Goal: Transaction & Acquisition: Purchase product/service

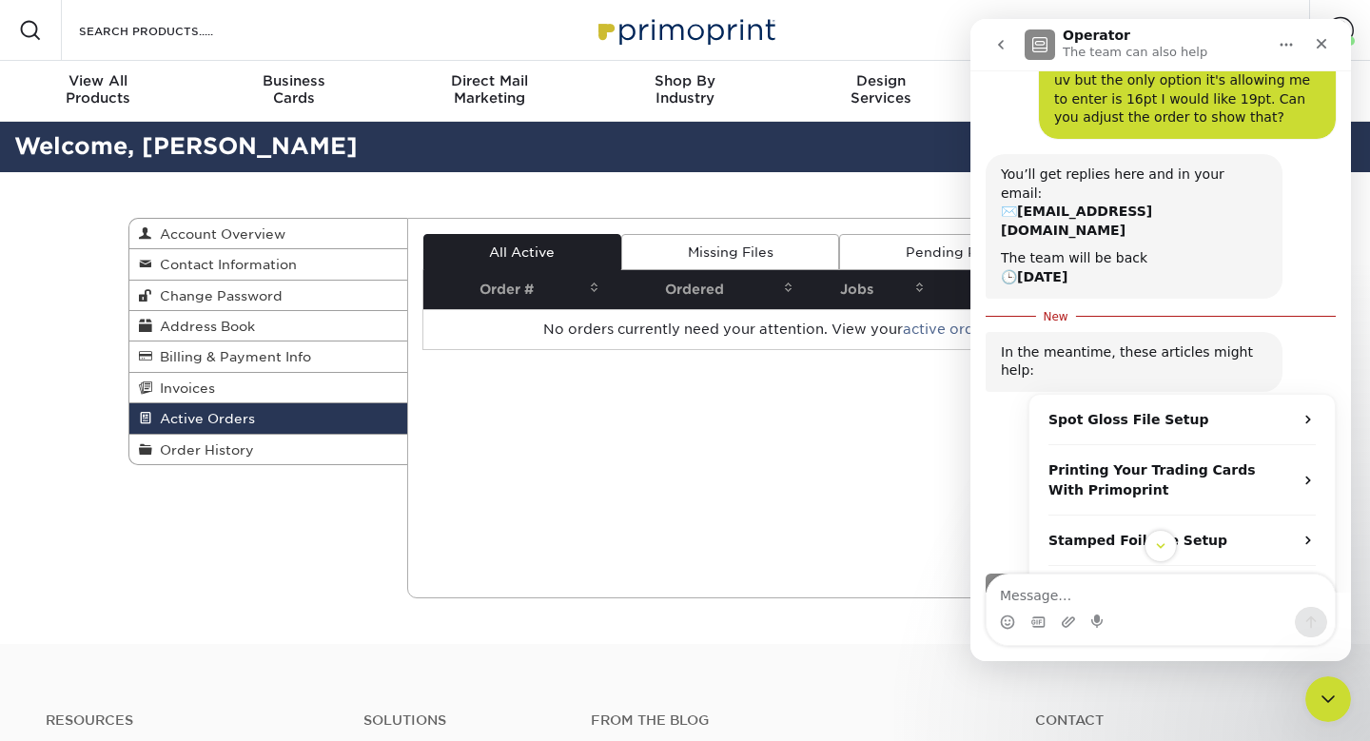
scroll to position [108, 0]
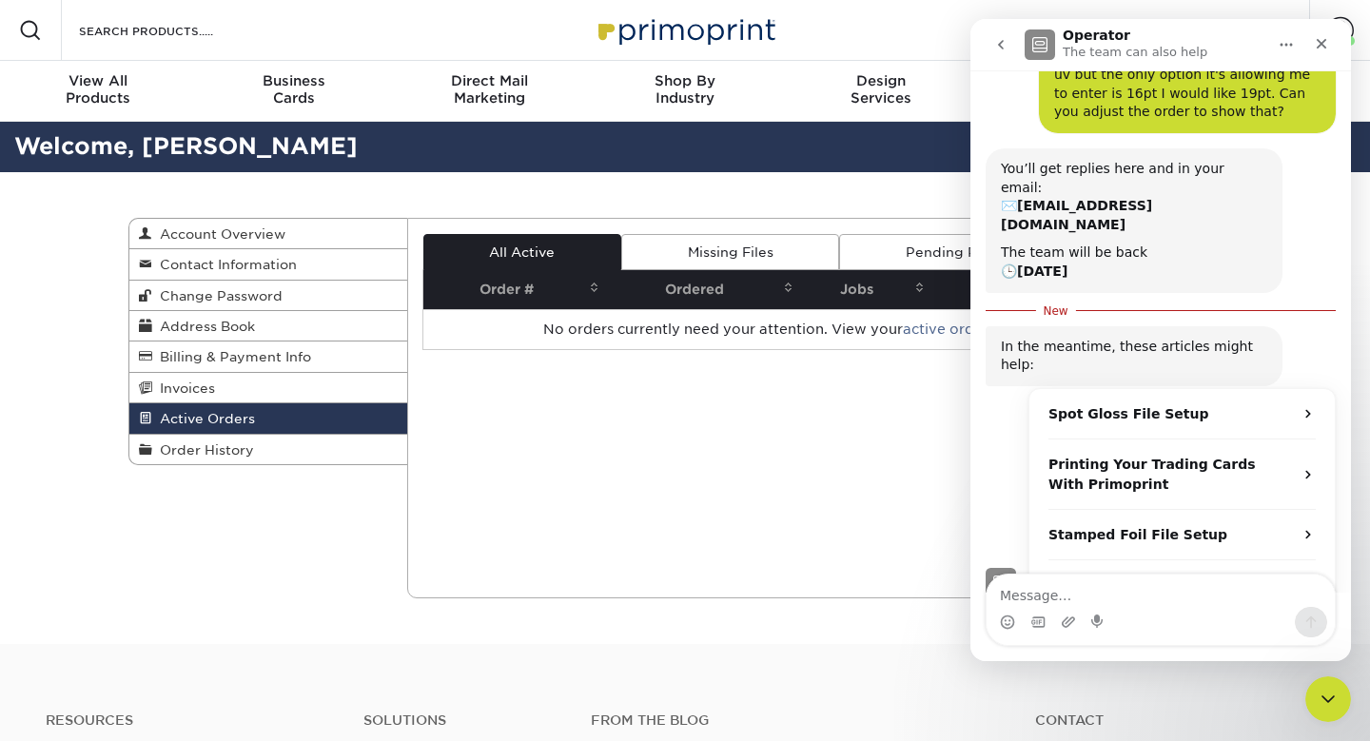
click at [1025, 338] on div "In the meantime, these articles might help:" at bounding box center [1134, 356] width 266 height 37
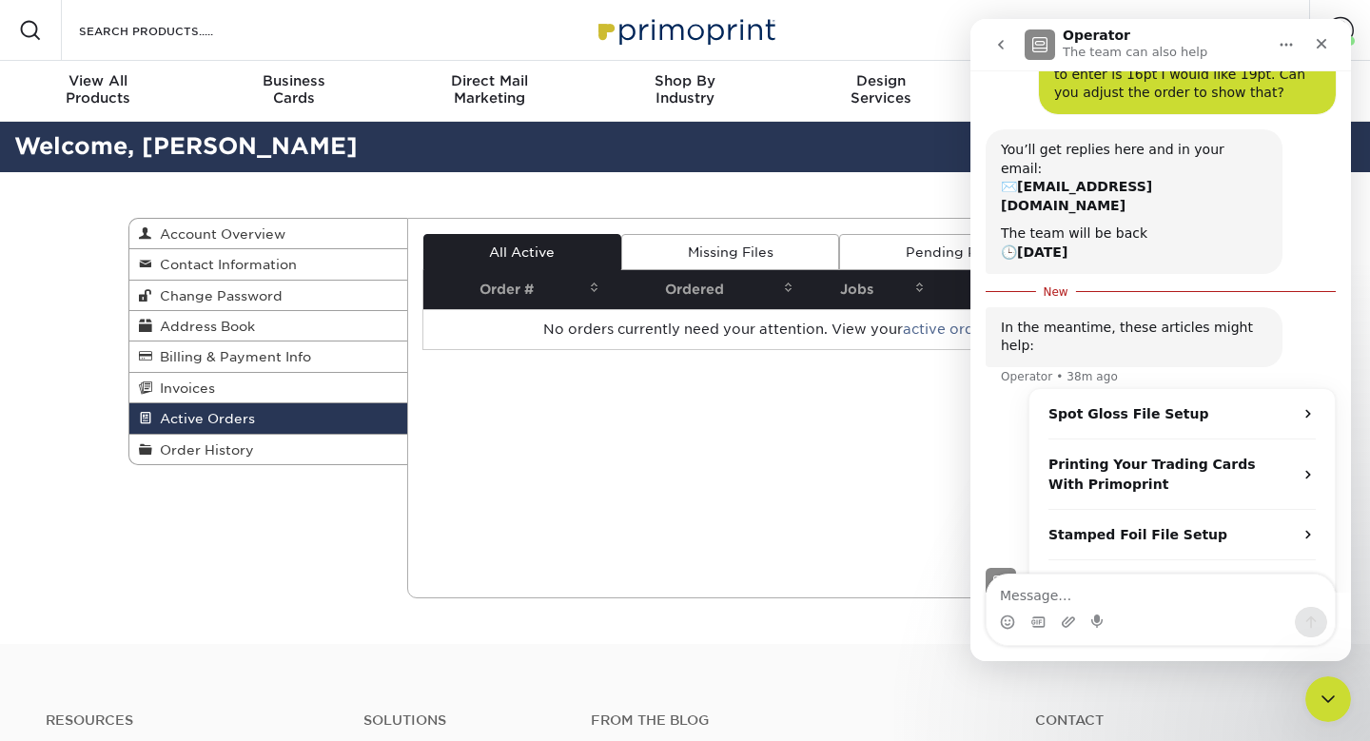
scroll to position [128, 0]
click at [1322, 44] on icon "Close" at bounding box center [1322, 44] width 10 height 10
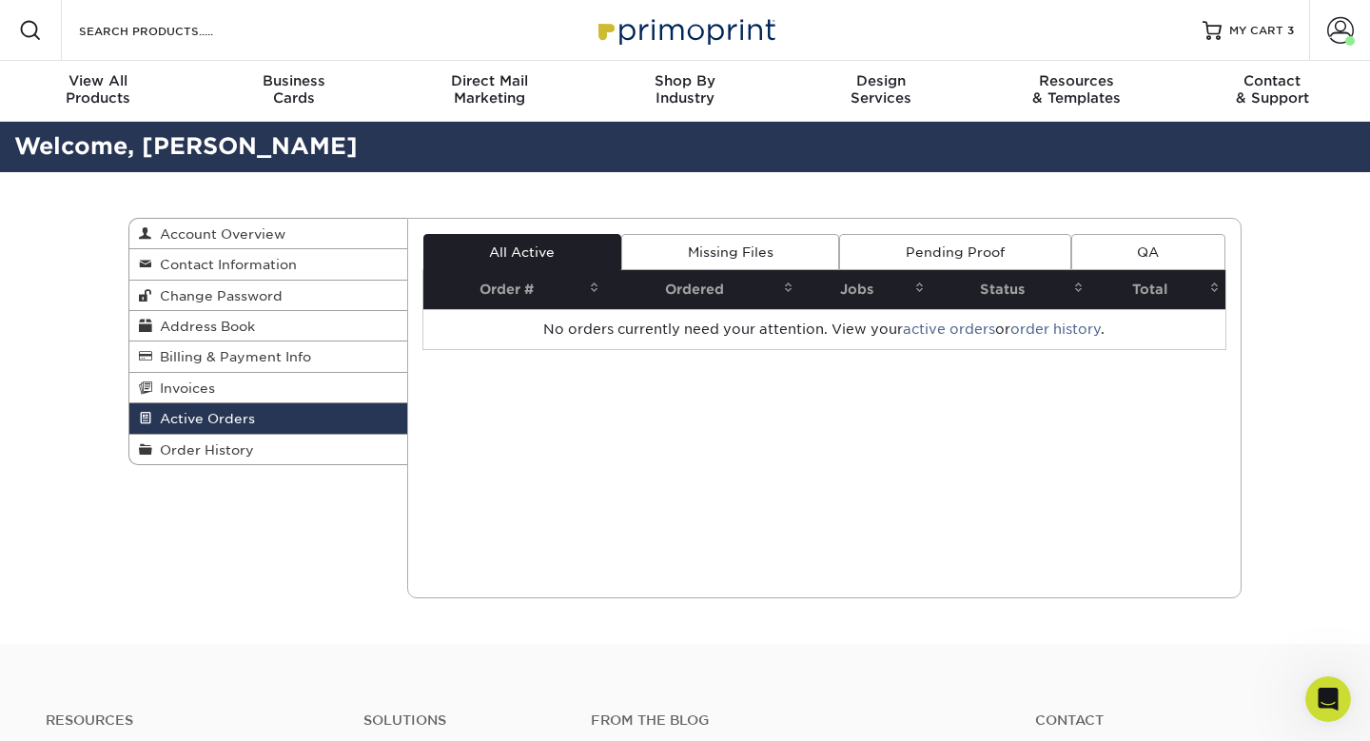
scroll to position [108, 0]
click at [671, 559] on div "Current Orders 0 Active 0 Missing Files" at bounding box center [824, 408] width 835 height 381
click at [638, 530] on div "Current Orders 0 Active 0 Missing Files" at bounding box center [824, 408] width 835 height 381
click at [1272, 32] on span "MY CART" at bounding box center [1256, 31] width 54 height 16
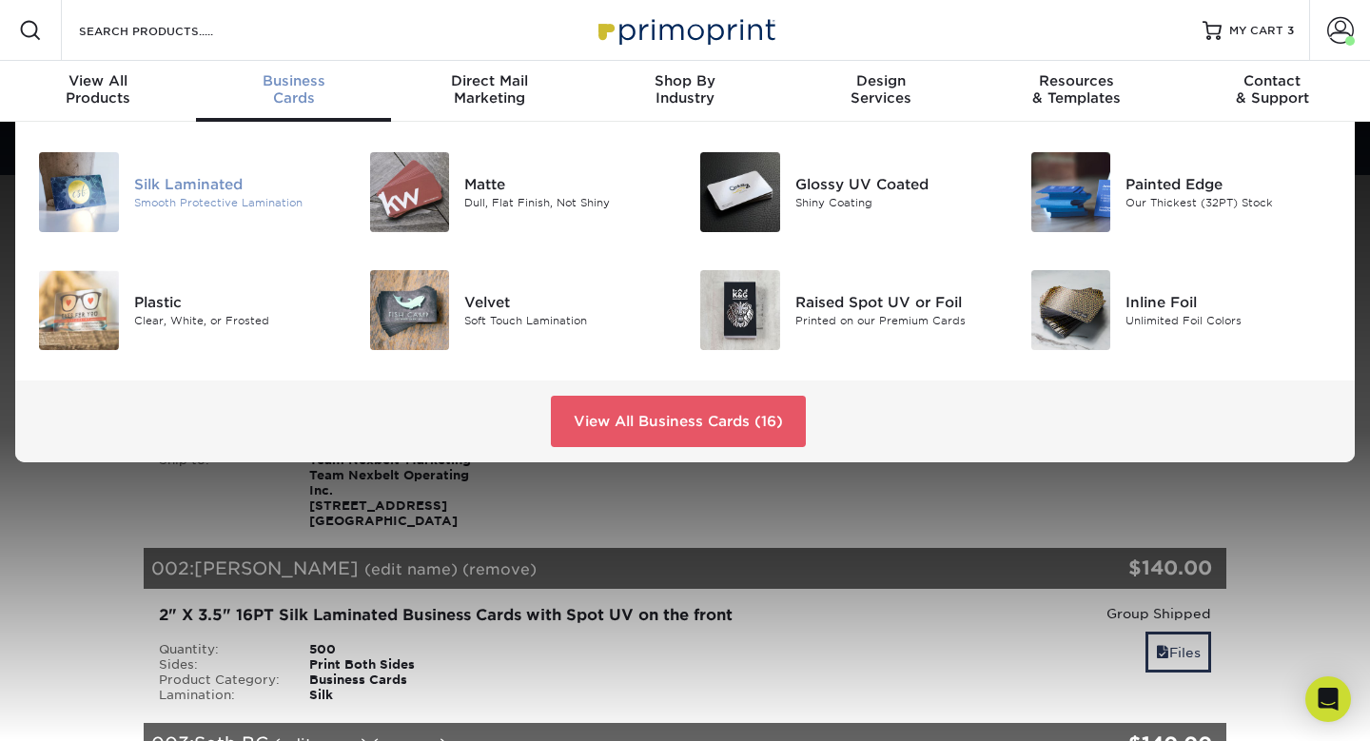
click at [226, 190] on div "Silk Laminated" at bounding box center [237, 184] width 206 height 21
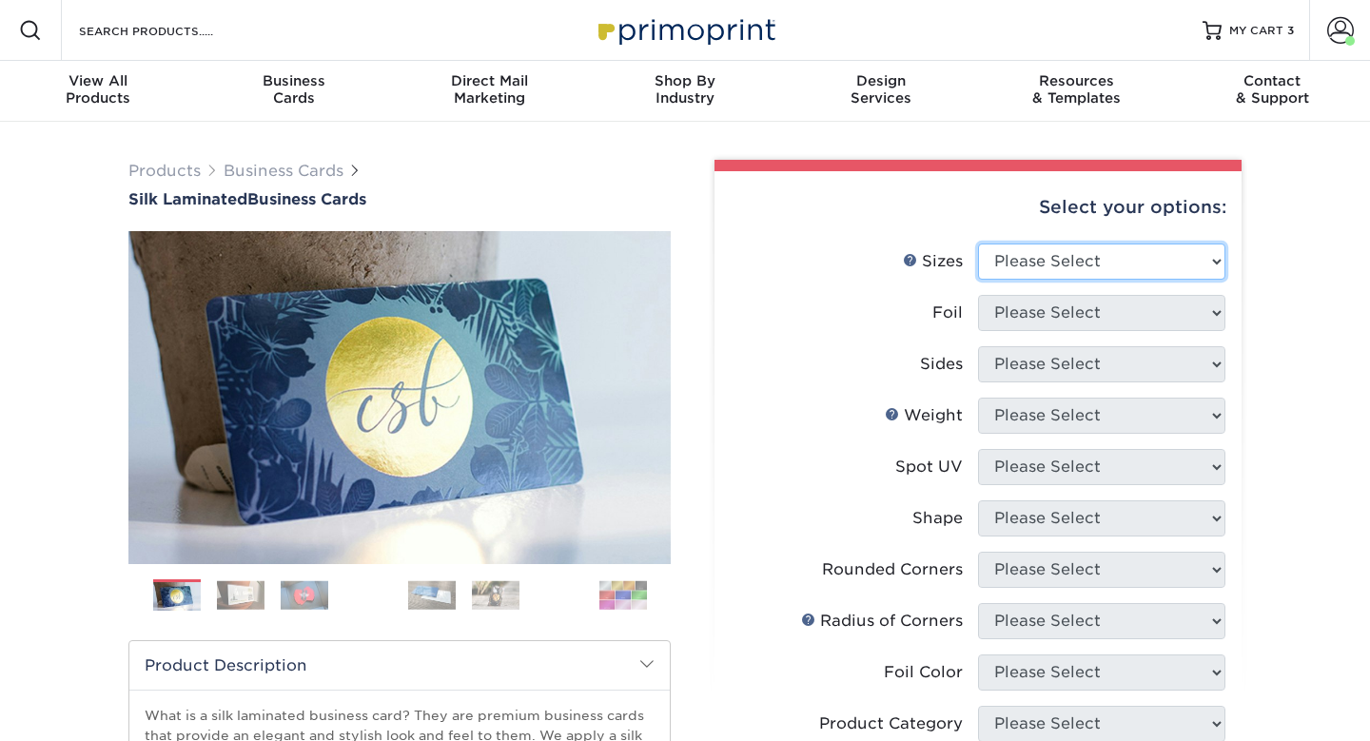
click at [1124, 265] on select "Please Select 1.5" x 3.5" - Mini 1.75" x 3.5" - Mini 2" x 2" - Square 2" x 3" -…" at bounding box center [1101, 262] width 247 height 36
select select "2.00x3.50"
click at [978, 244] on select "Please Select 1.5" x 3.5" - Mini 1.75" x 3.5" - Mini 2" x 2" - Square 2" x 3" -…" at bounding box center [1101, 262] width 247 height 36
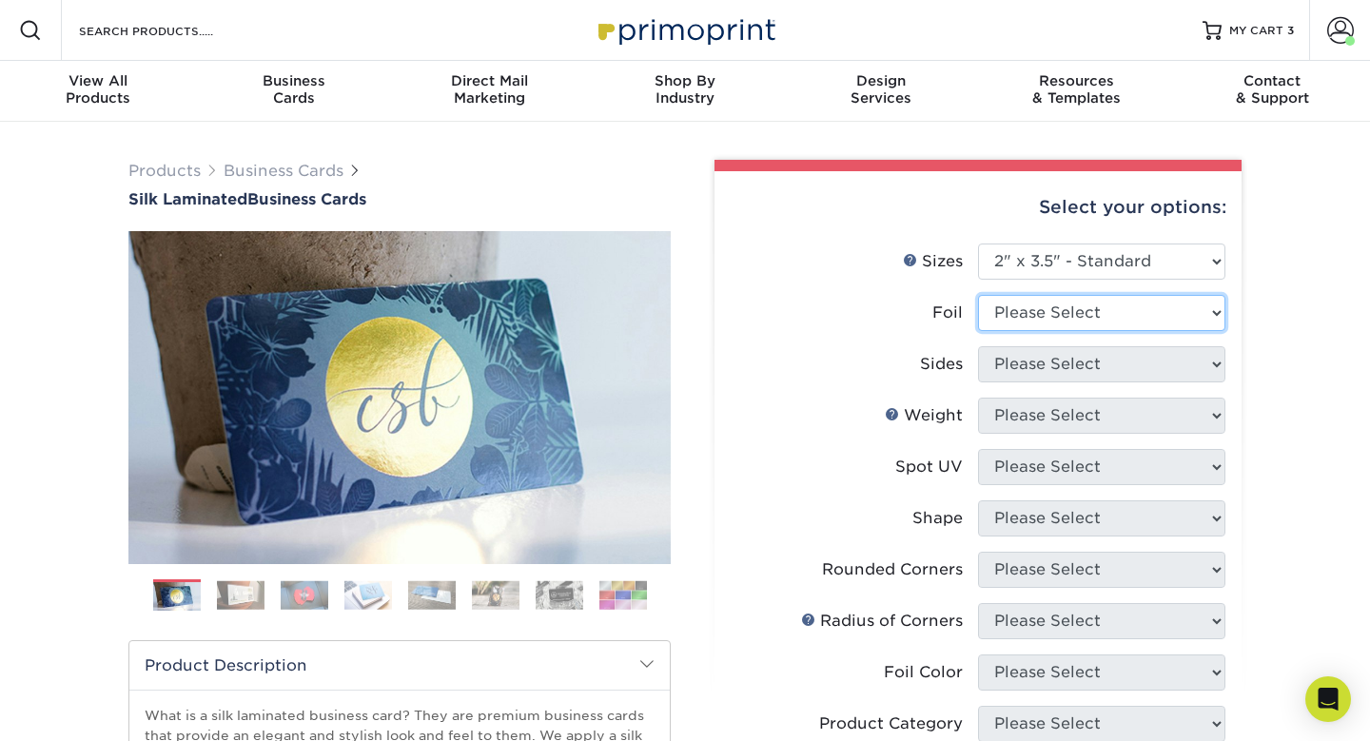
click at [1109, 315] on select "Please Select Yes No" at bounding box center [1101, 313] width 247 height 36
select select "0"
click at [978, 295] on select "Please Select Yes No" at bounding box center [1101, 313] width 247 height 36
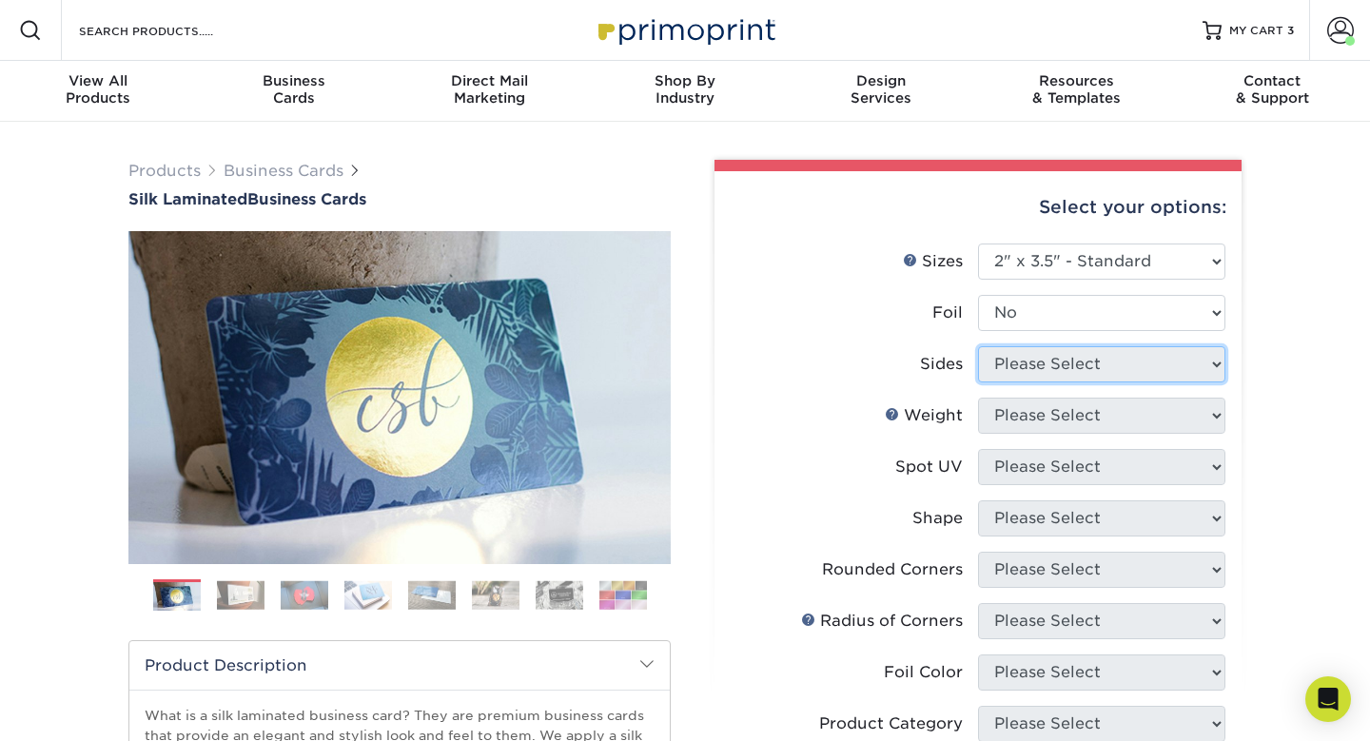
click at [1102, 360] on select "Please Select Print Both Sides Print Both Sides - Foil Both Sides Print Both Si…" at bounding box center [1101, 364] width 247 height 36
select select "13abbda7-1d64-4f25-8bb2-c179b224825d"
click at [978, 346] on select "Please Select Print Both Sides Print Front Only" at bounding box center [1101, 364] width 247 height 36
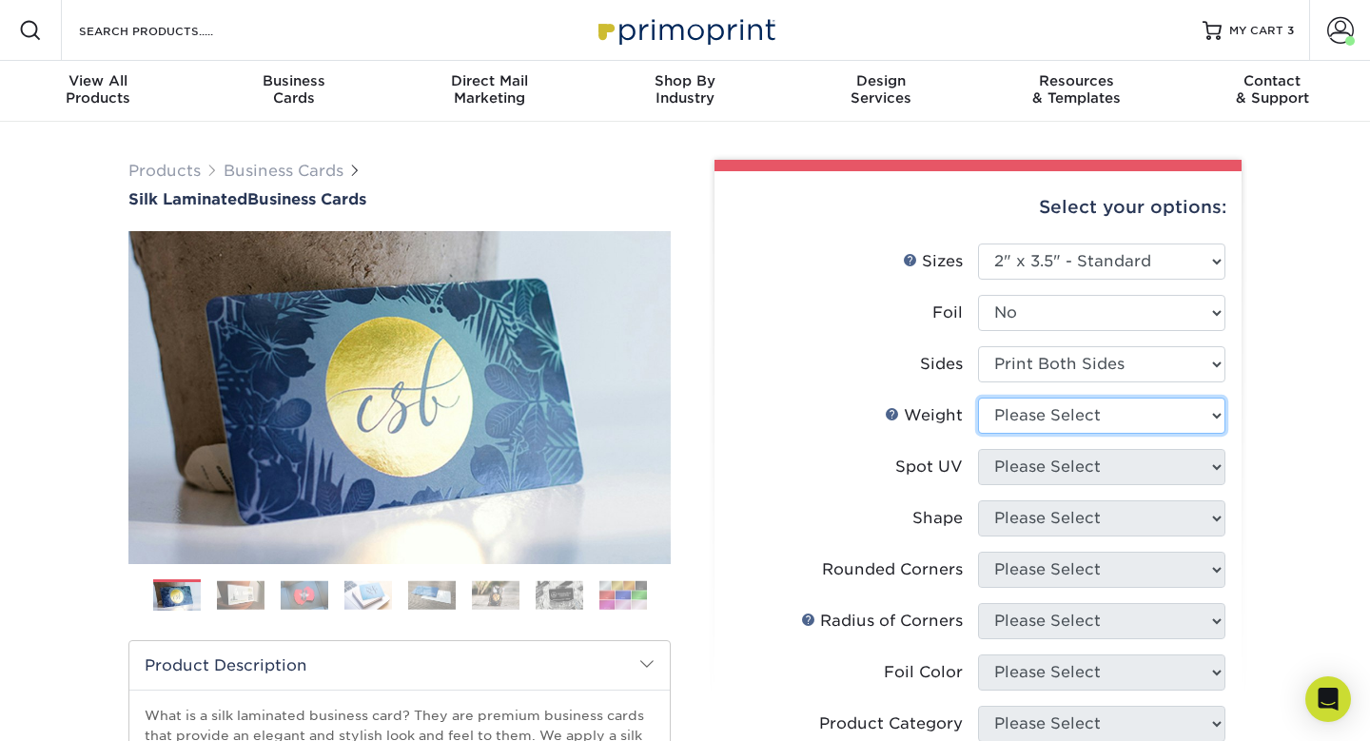
click at [1100, 410] on select "Please Select 16PT" at bounding box center [1101, 416] width 247 height 36
select select "16PT"
click at [978, 398] on select "Please Select 16PT" at bounding box center [1101, 416] width 247 height 36
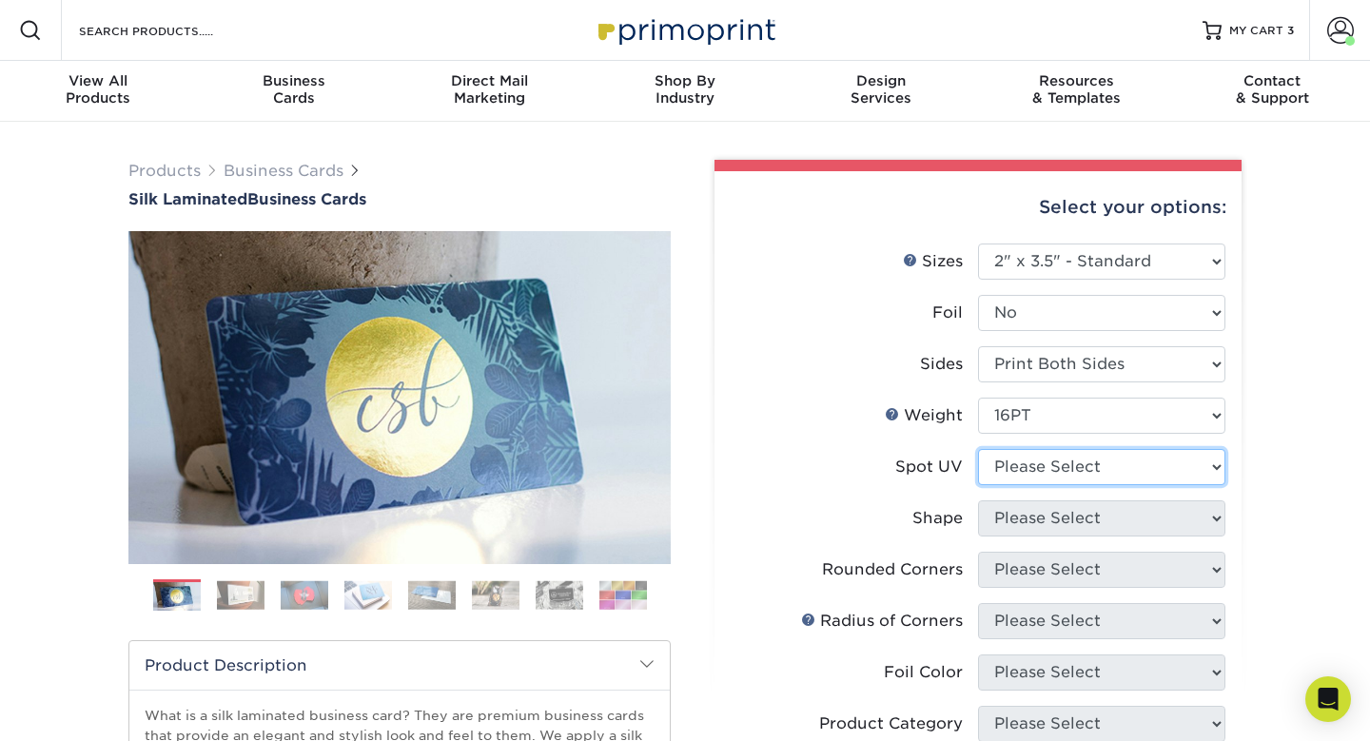
click at [1094, 466] on select "Please Select No Spot UV Front and Back (Both Sides) Front Only Back Only" at bounding box center [1101, 467] width 247 height 36
select select "1"
click at [978, 449] on select "Please Select No Spot UV Front and Back (Both Sides) Front Only Back Only" at bounding box center [1101, 467] width 247 height 36
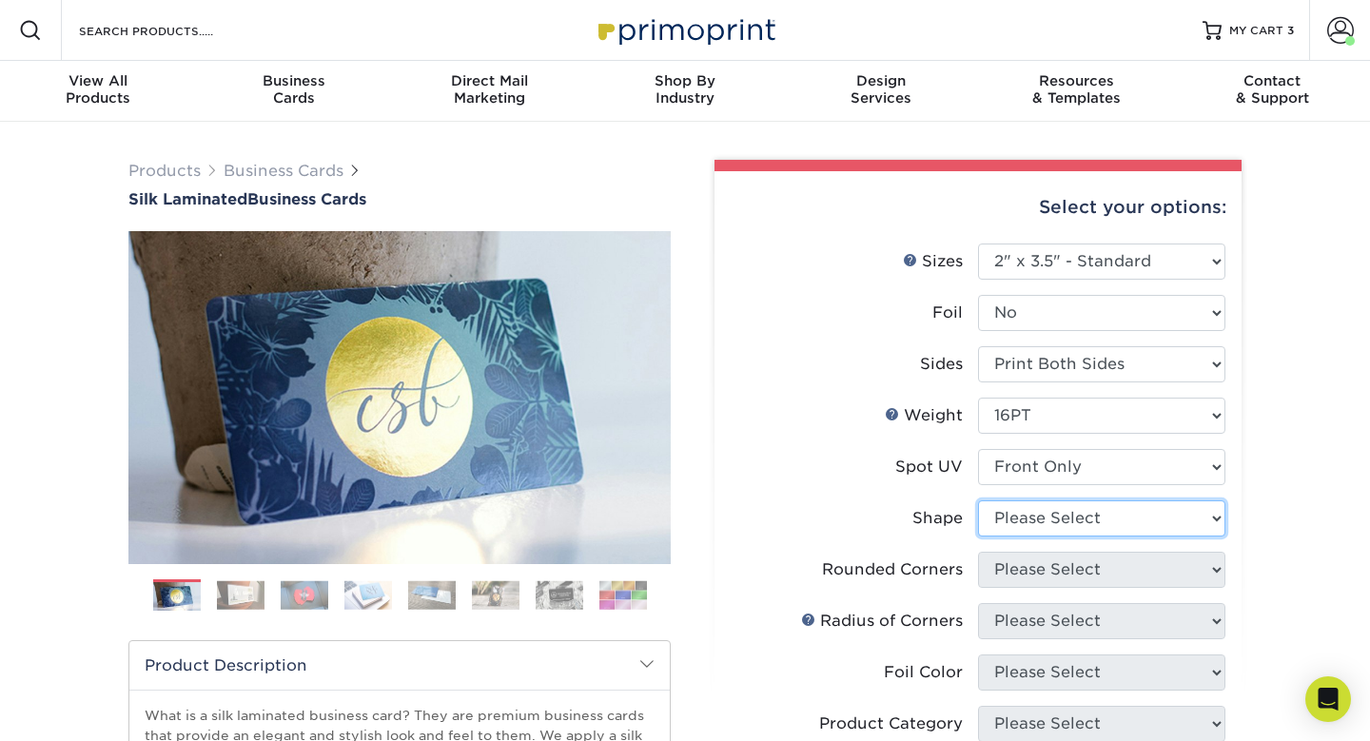
click at [1085, 528] on select "Please Select Standard" at bounding box center [1101, 519] width 247 height 36
select select "standard"
click at [978, 501] on select "Please Select Standard" at bounding box center [1101, 519] width 247 height 36
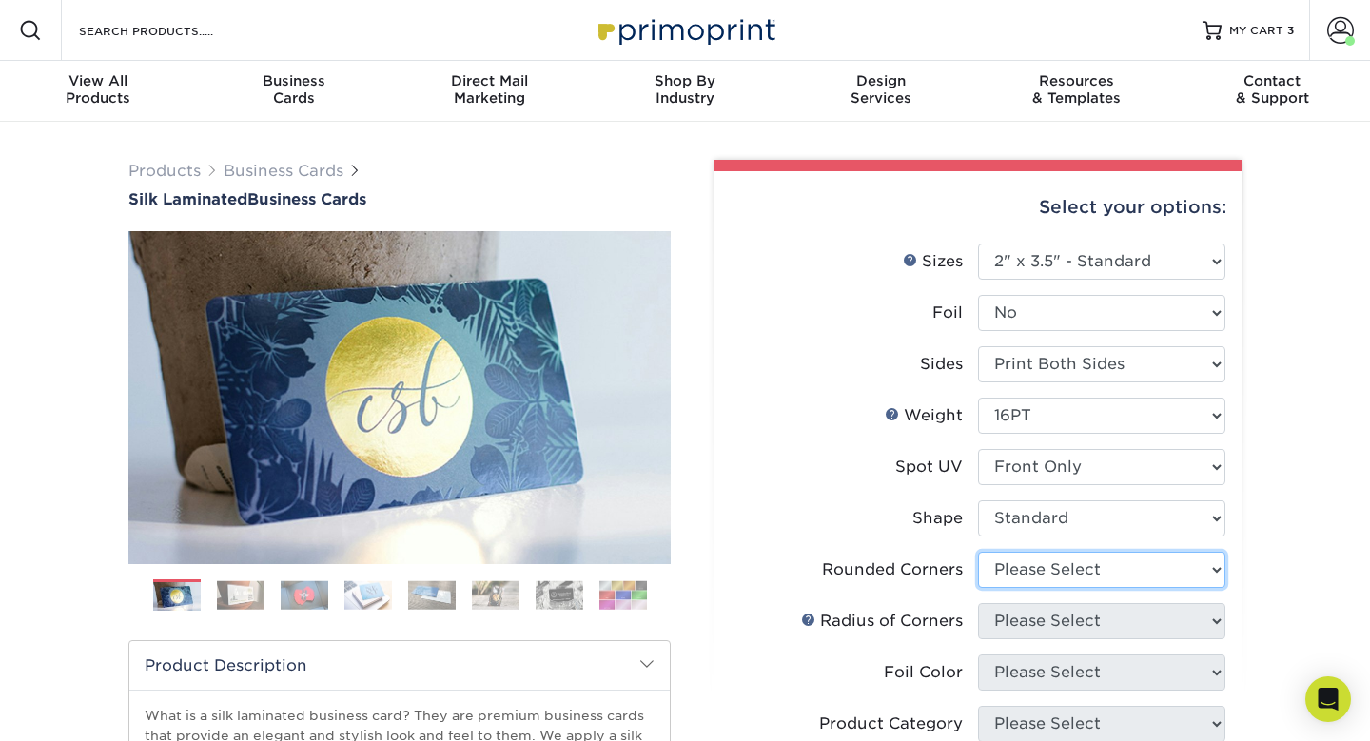
click at [1075, 578] on select "Please Select Yes - Round 2 Corners Yes - Round 4 Corners No" at bounding box center [1101, 570] width 247 height 36
select select "0"
click at [978, 552] on select "Please Select Yes - Round 2 Corners Yes - Round 4 Corners No" at bounding box center [1101, 570] width 247 height 36
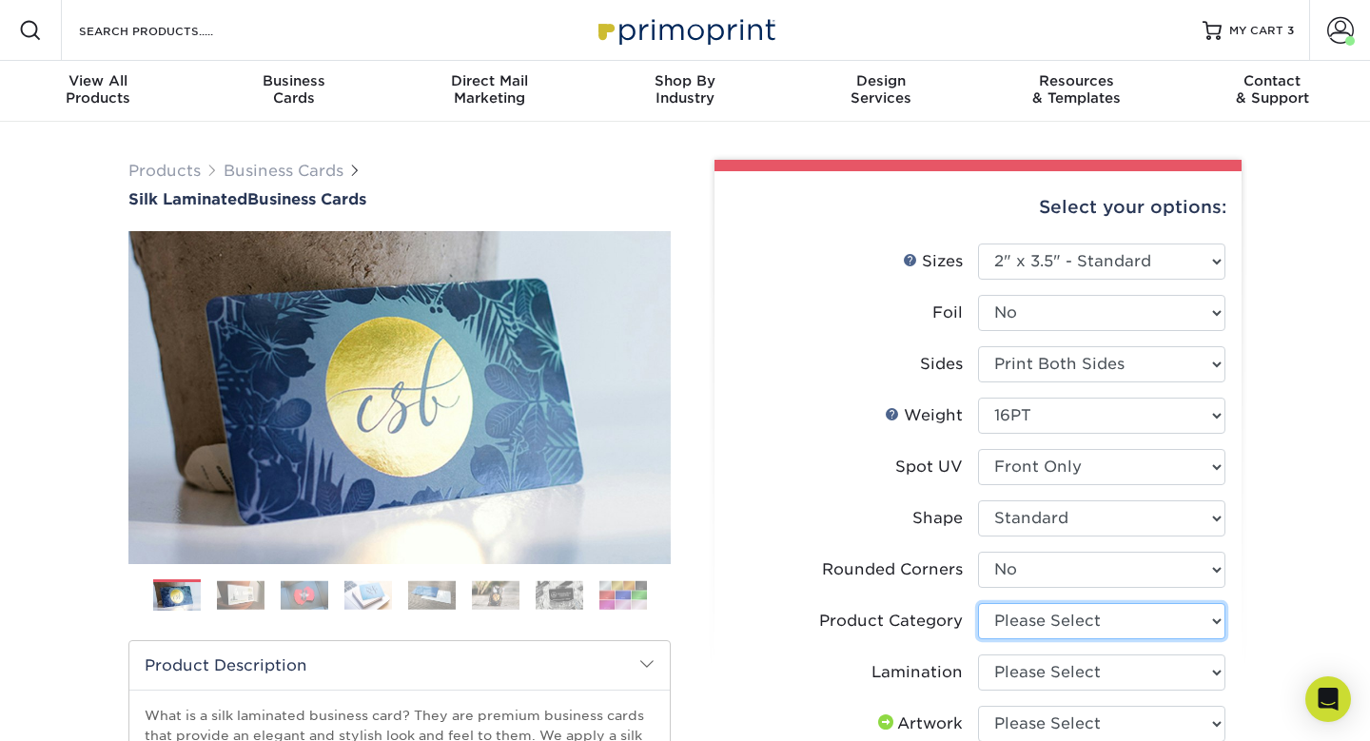
click at [1060, 618] on select "Please Select Business Cards" at bounding box center [1101, 621] width 247 height 36
select select "3b5148f1-0588-4f88-a218-97bcfdce65c1"
click at [978, 603] on select "Please Select Business Cards" at bounding box center [1101, 621] width 247 height 36
click at [1052, 666] on select "Please Select Silk" at bounding box center [1101, 673] width 247 height 36
select select "ccacb42f-45f7-42d3-bbd3-7c8421cf37f0"
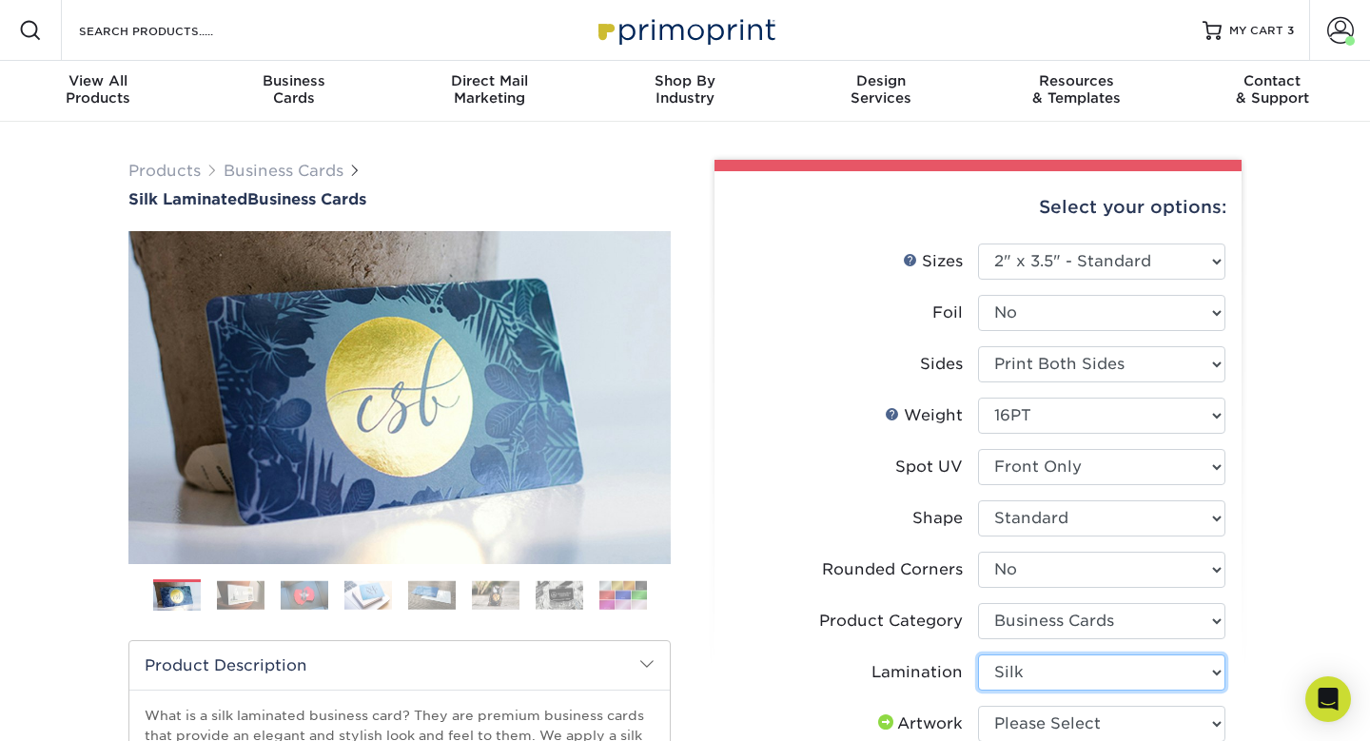
click at [978, 655] on select "Please Select Silk" at bounding box center [1101, 673] width 247 height 36
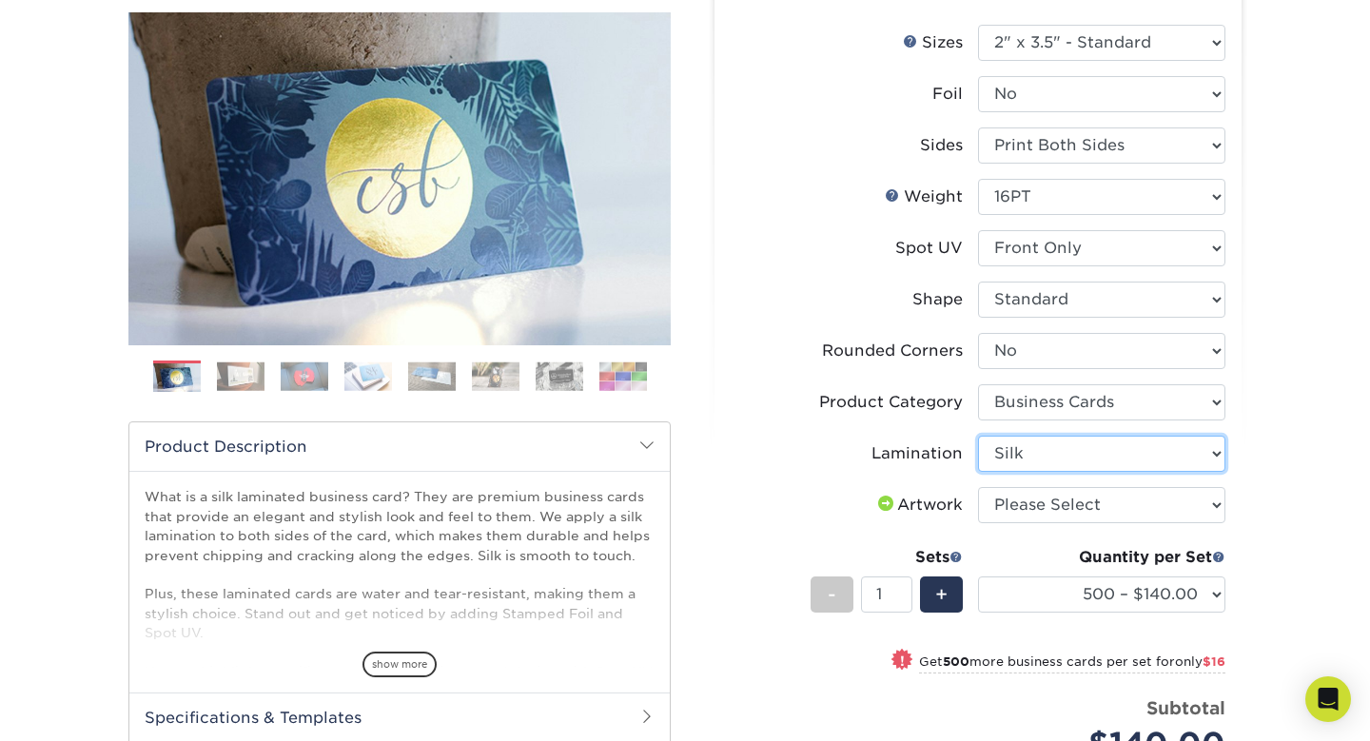
scroll to position [225, 0]
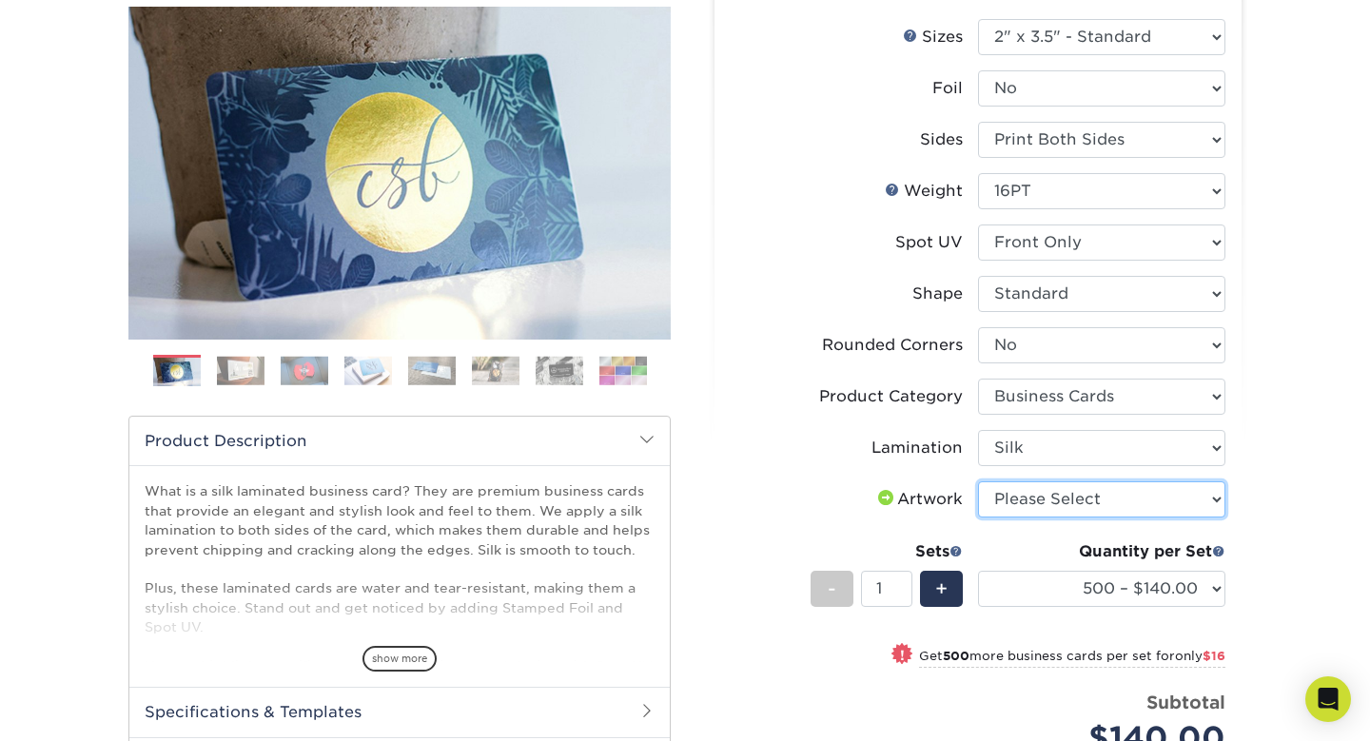
click at [1053, 493] on select "Please Select I will upload files I need a design - $100" at bounding box center [1101, 499] width 247 height 36
select select "upload"
click at [978, 481] on select "Please Select I will upload files I need a design - $100" at bounding box center [1101, 499] width 247 height 36
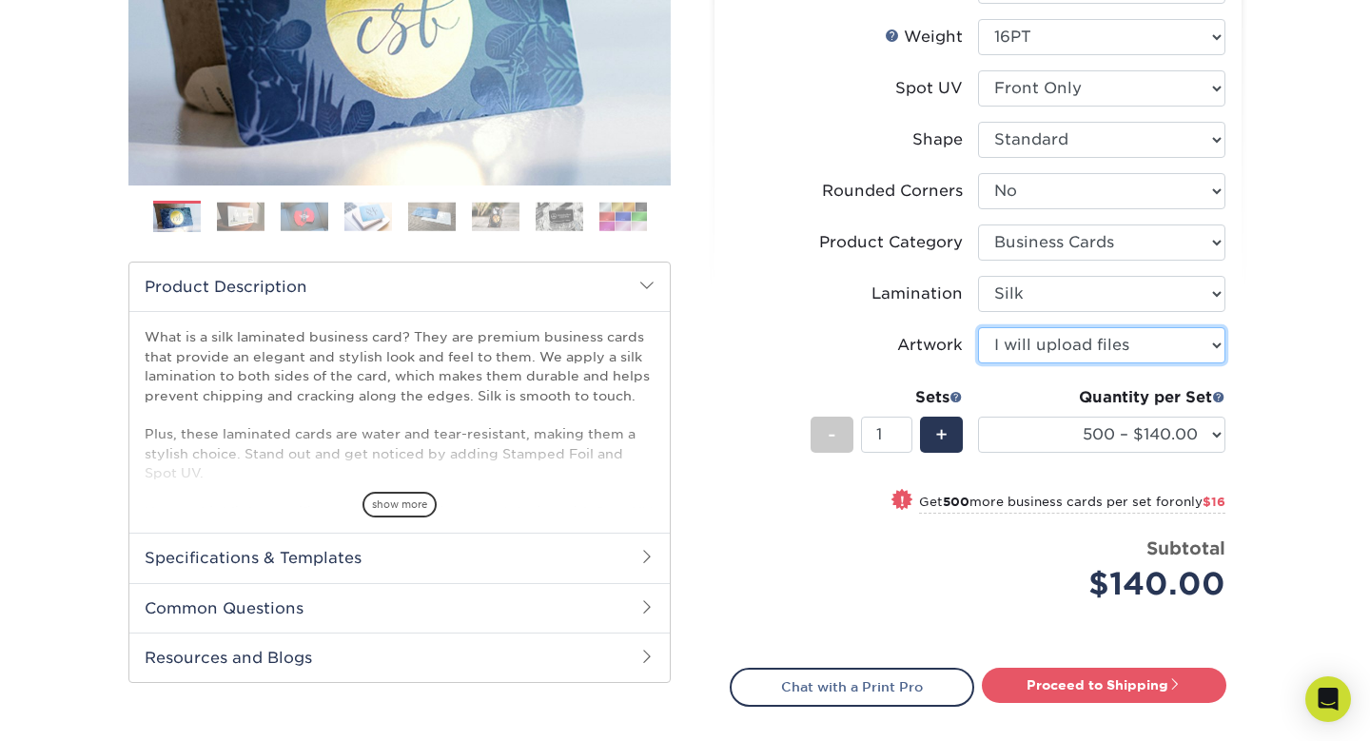
scroll to position [439, 0]
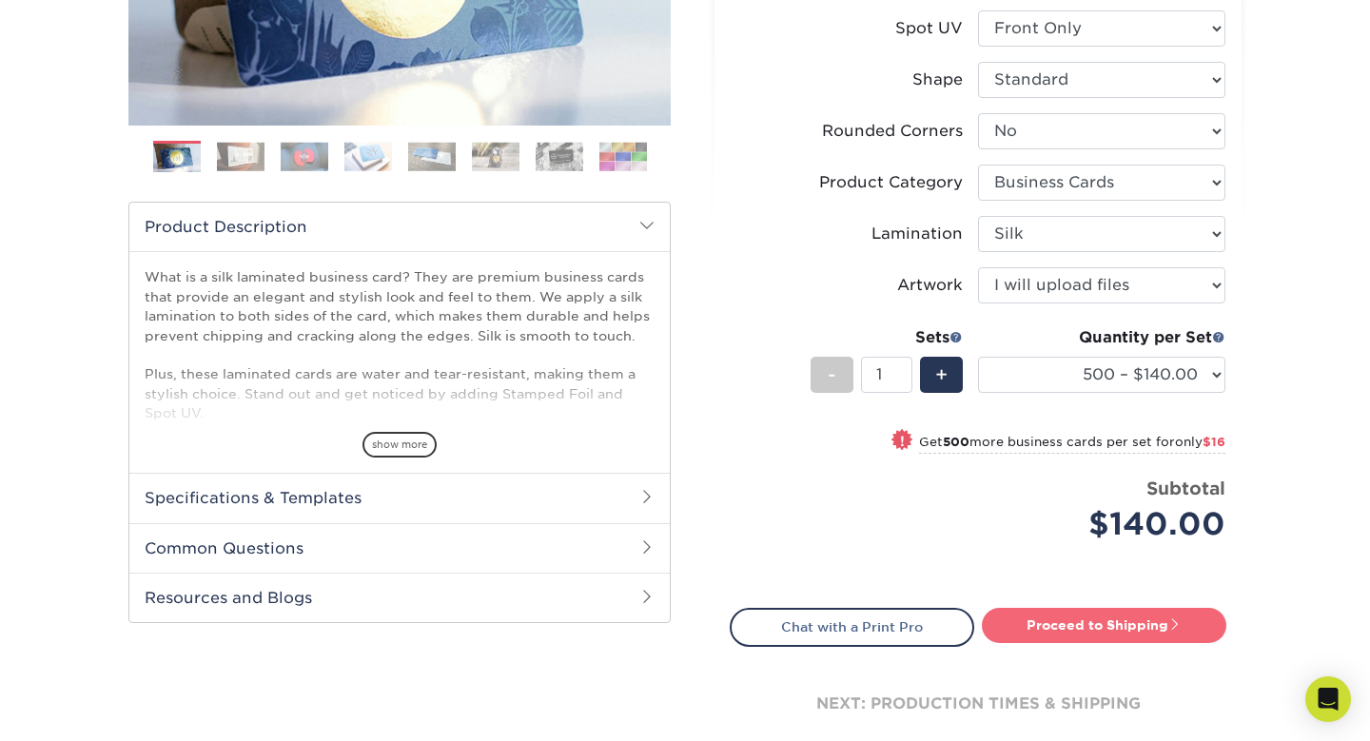
click at [1102, 639] on link "Proceed to Shipping" at bounding box center [1104, 625] width 245 height 34
type input "Set 1"
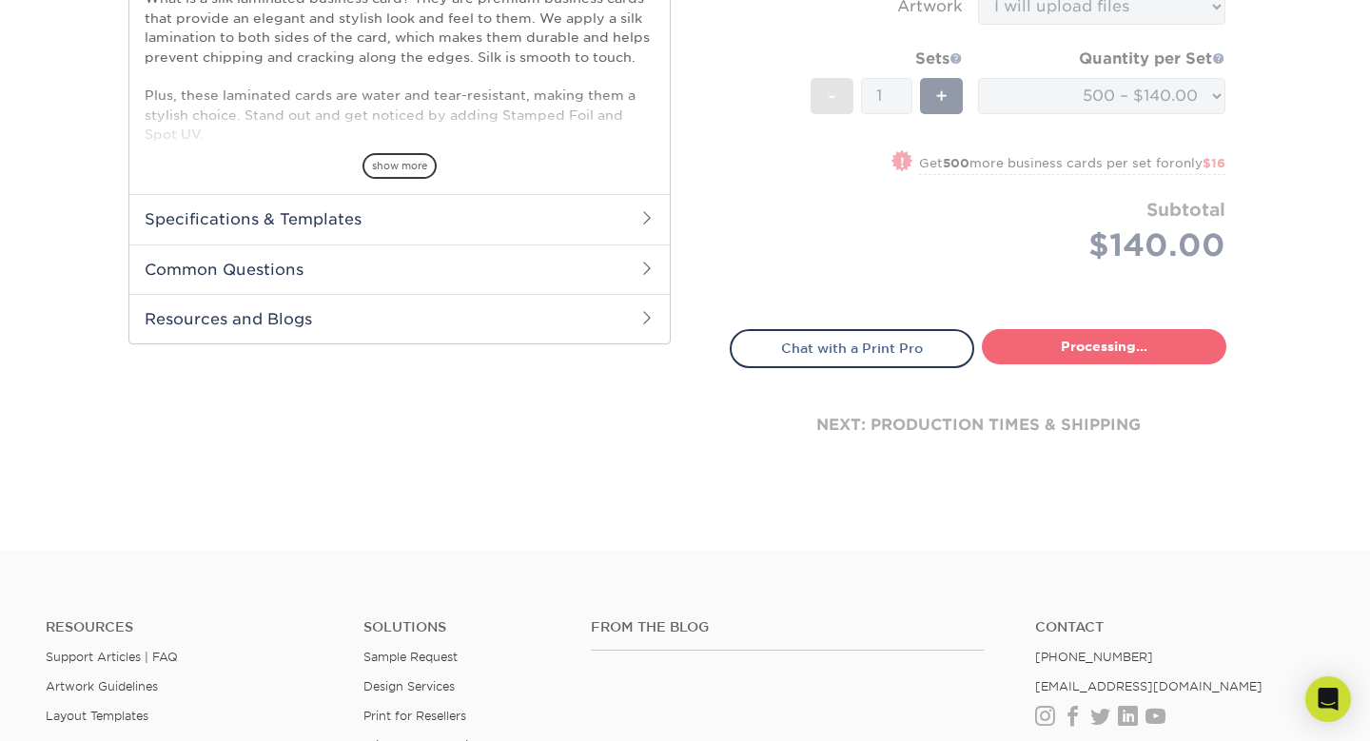
select select "85ce60e7-a328-46a2-a5ad-0d758dae0b71"
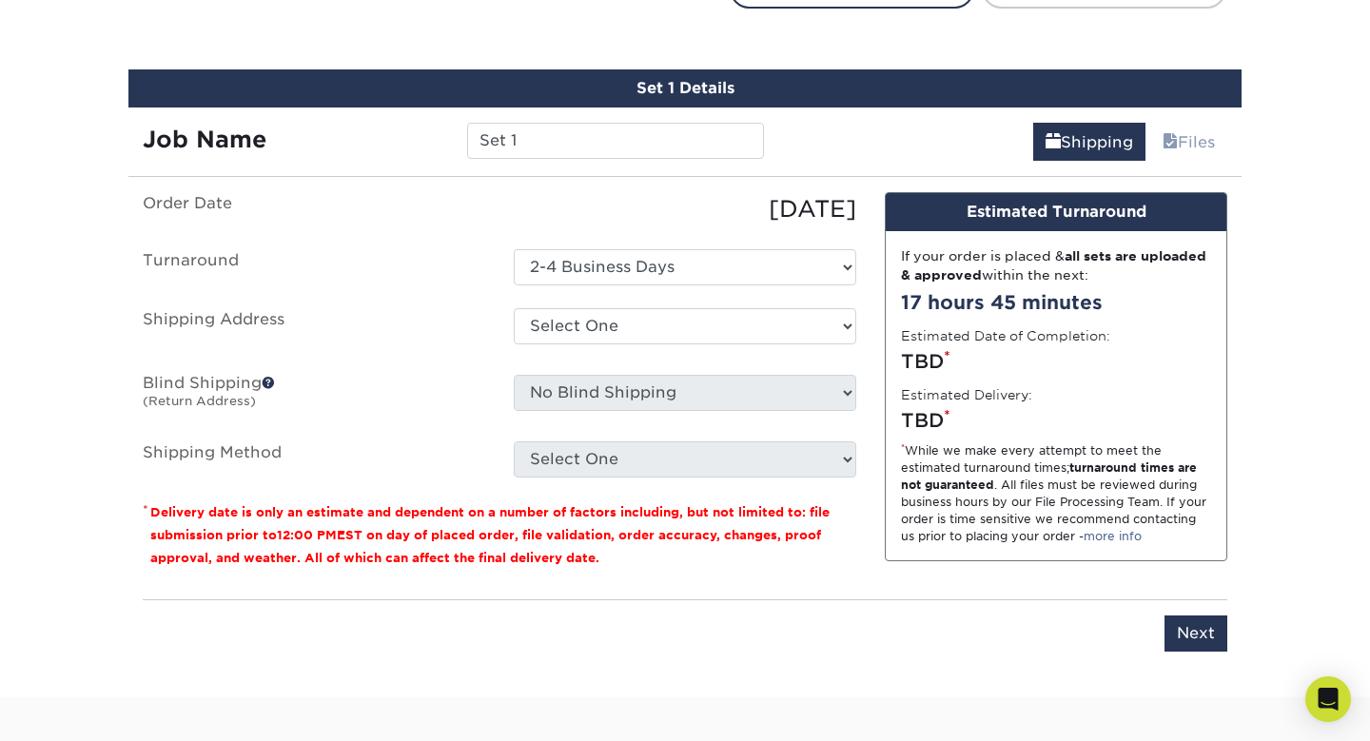
scroll to position [1098, 0]
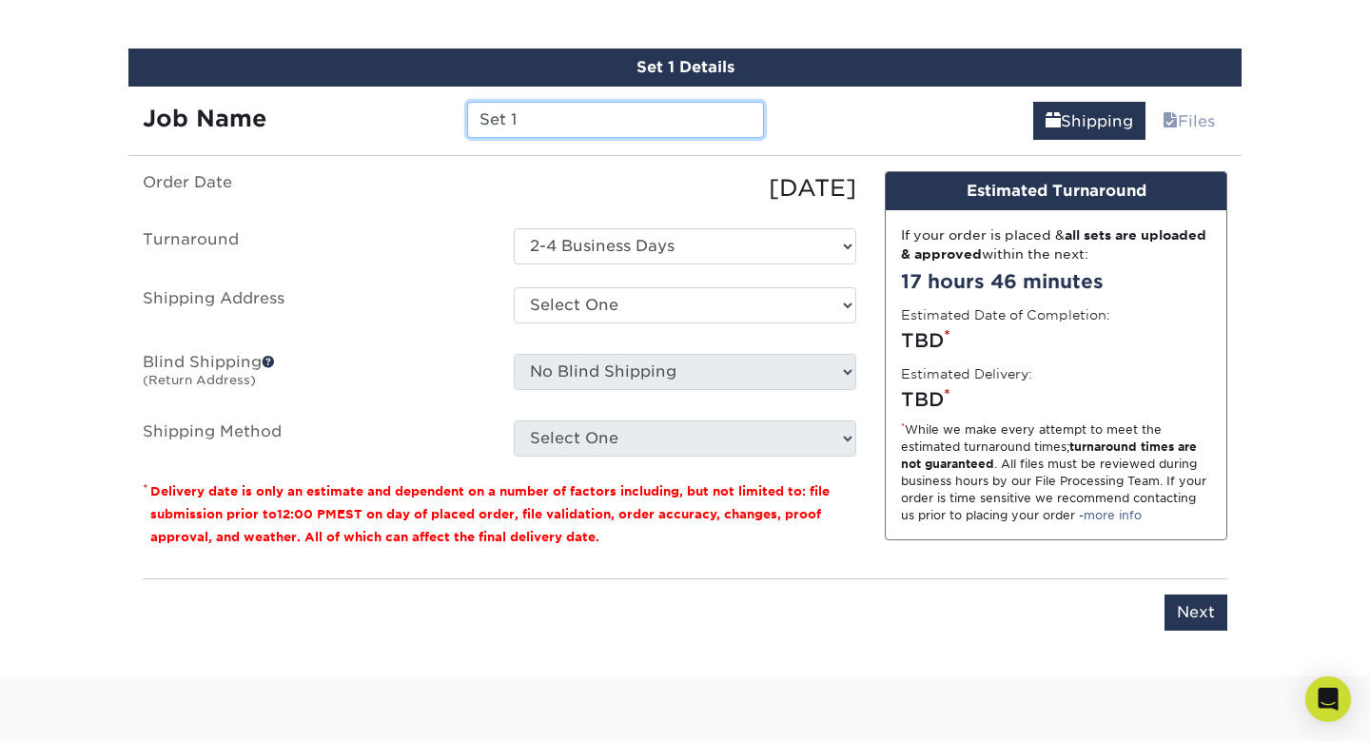
drag, startPoint x: 551, startPoint y: 117, endPoint x: 437, endPoint y: 110, distance: 114.4
click at [437, 110] on div "Job Name Set 1" at bounding box center [453, 120] width 650 height 36
type input "Standard Business Card"
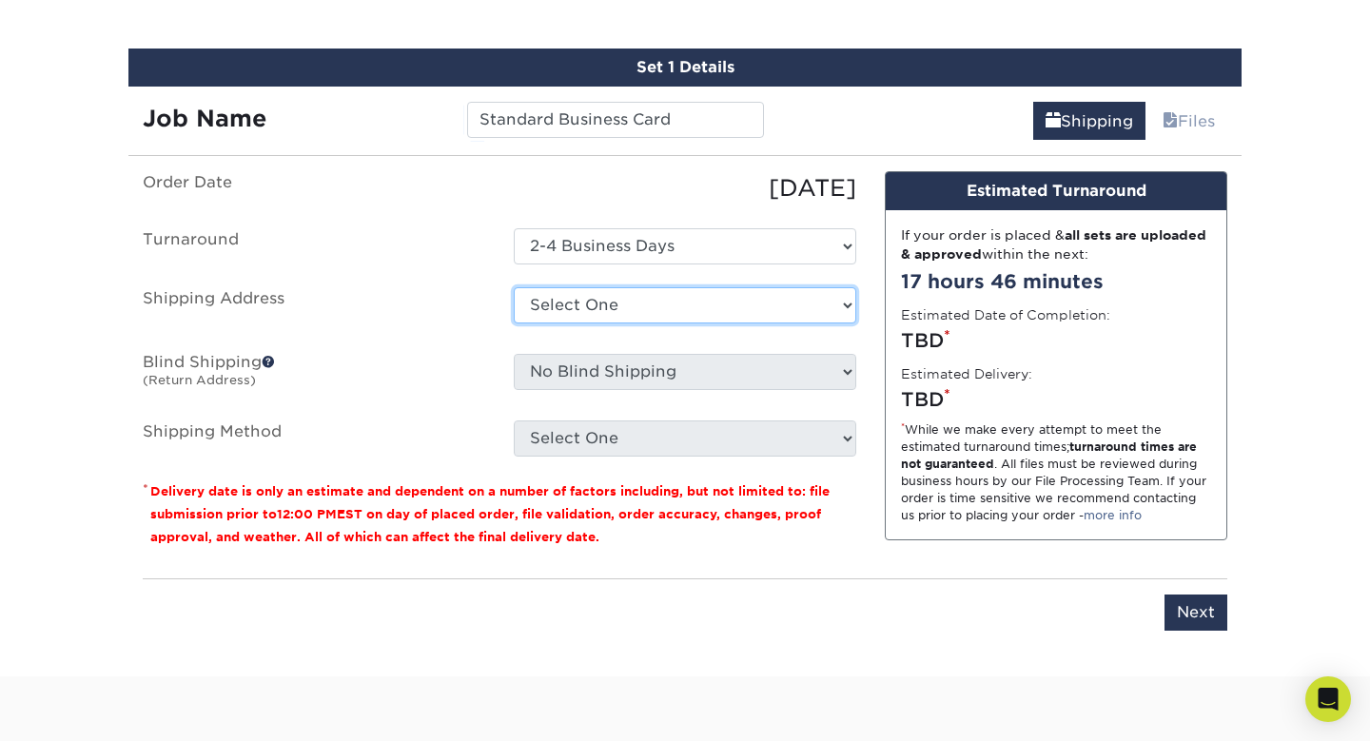
click at [630, 311] on select "Select One Team Nexbelt (Marketing) + Add New Address" at bounding box center [685, 305] width 343 height 36
select select "255351"
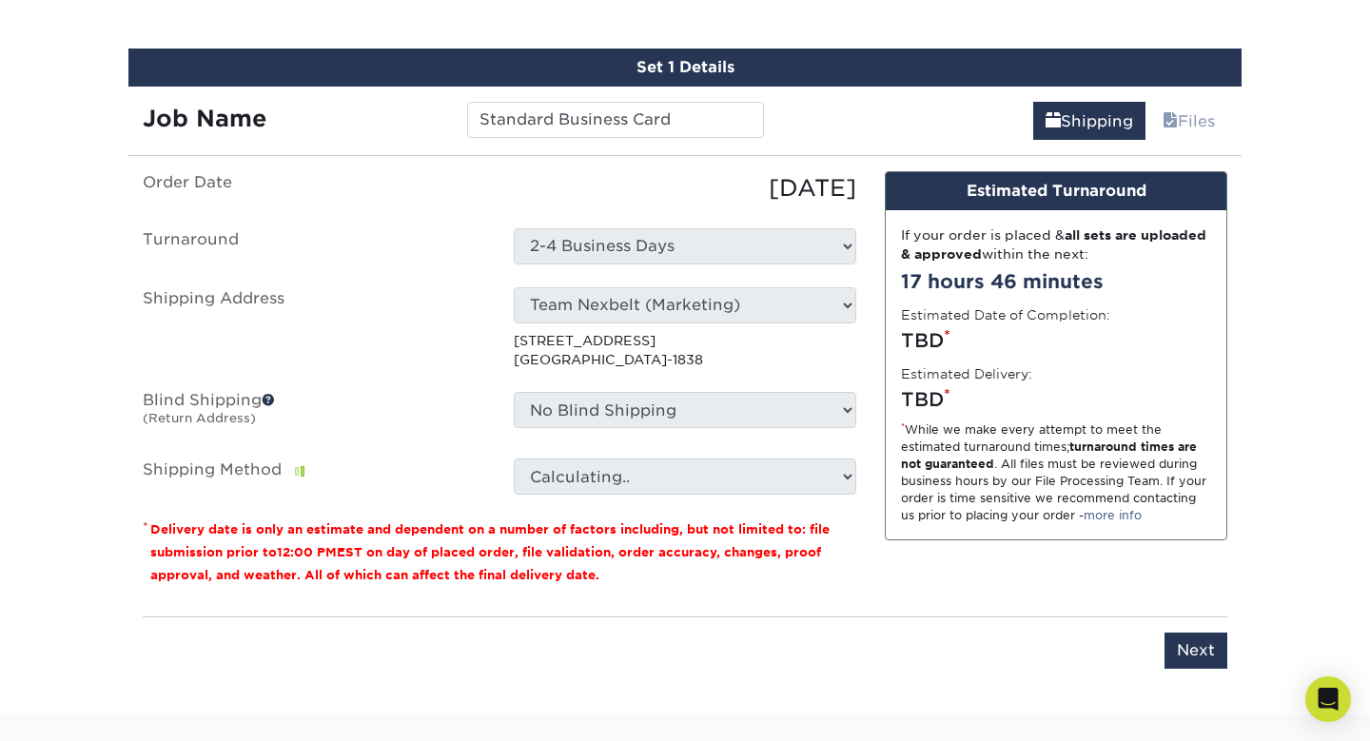
click at [383, 351] on label "Shipping Address" at bounding box center [313, 328] width 371 height 83
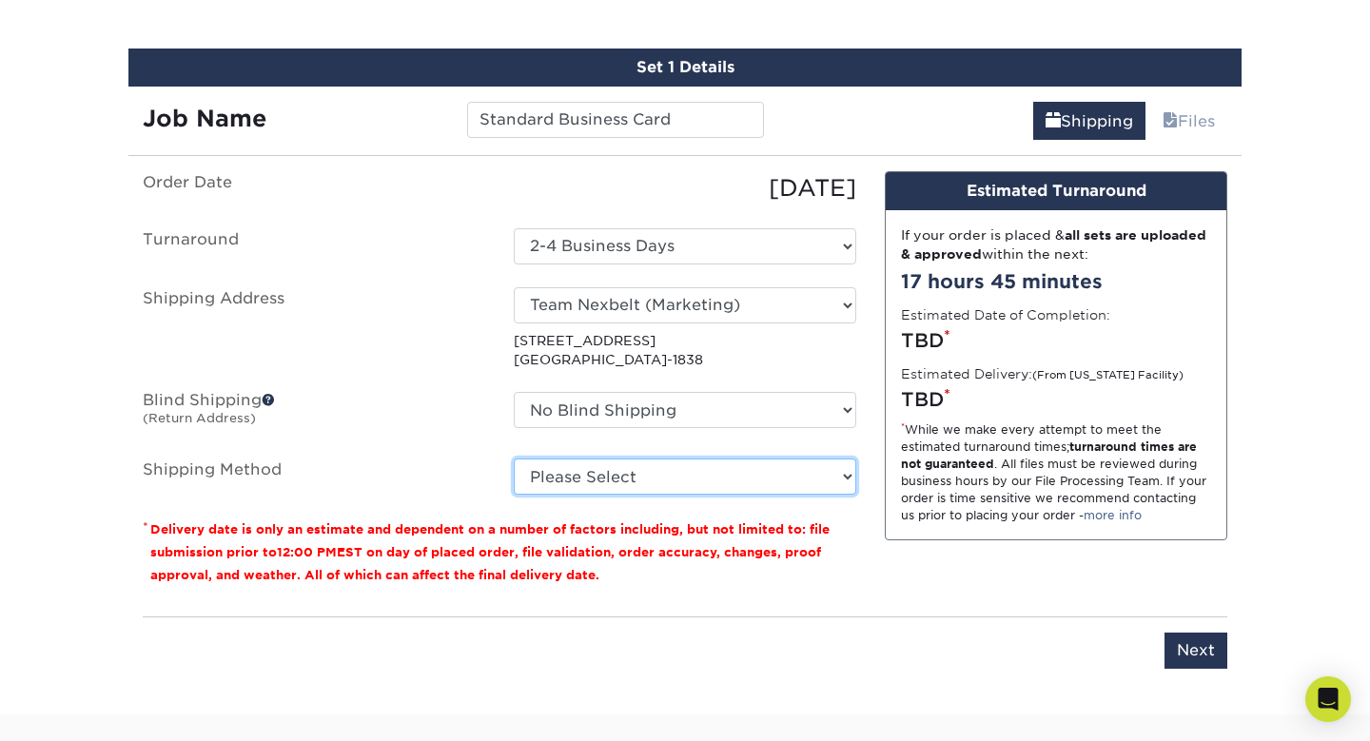
click at [683, 473] on select "Please Select Ground Shipping (+$8.96) 3 Day Shipping Service (+$15.34) 2 Day A…" at bounding box center [685, 477] width 343 height 36
select select "03"
click at [514, 459] on select "Please Select Ground Shipping (+$8.96) 3 Day Shipping Service (+$15.34) 2 Day A…" at bounding box center [685, 477] width 343 height 36
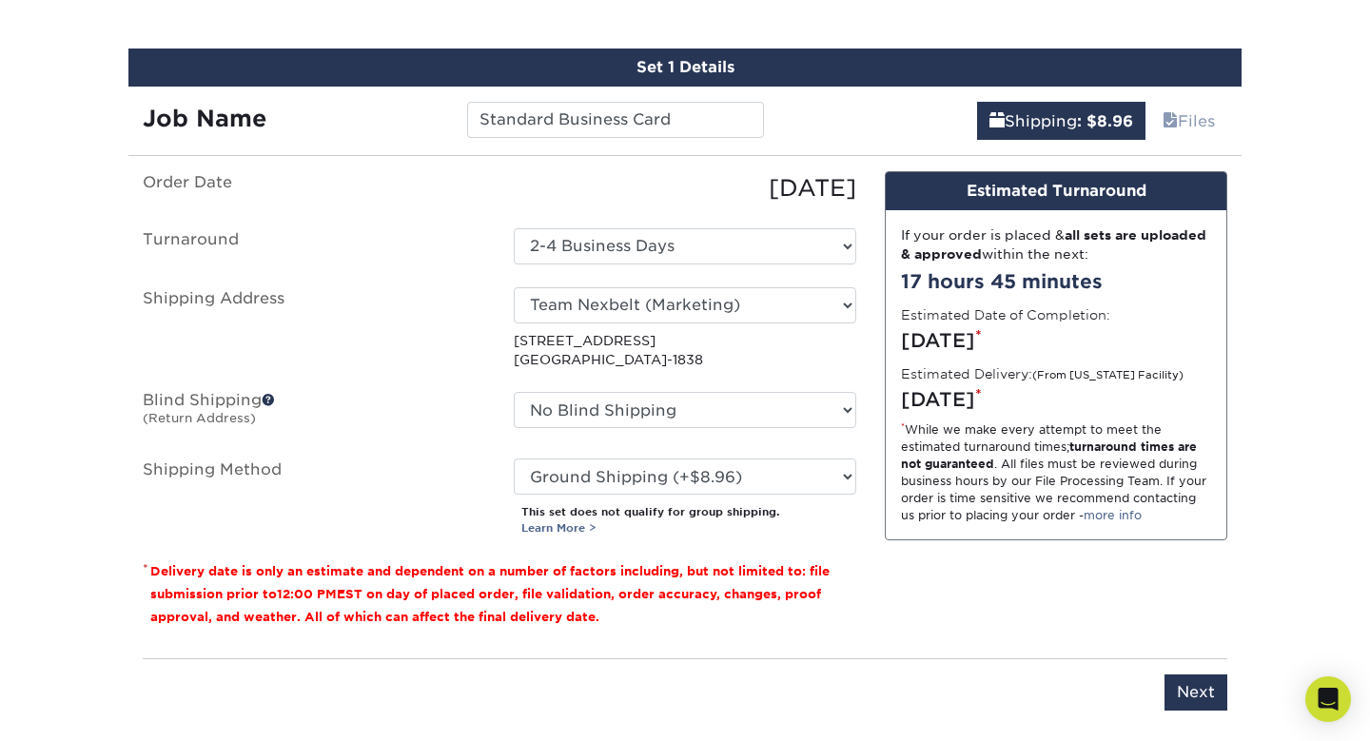
click at [889, 569] on div "Design Estimated Turnaround If your order is placed & all sets are uploaded & a…" at bounding box center [1056, 407] width 371 height 472
click at [1208, 695] on input "Next" at bounding box center [1196, 693] width 63 height 36
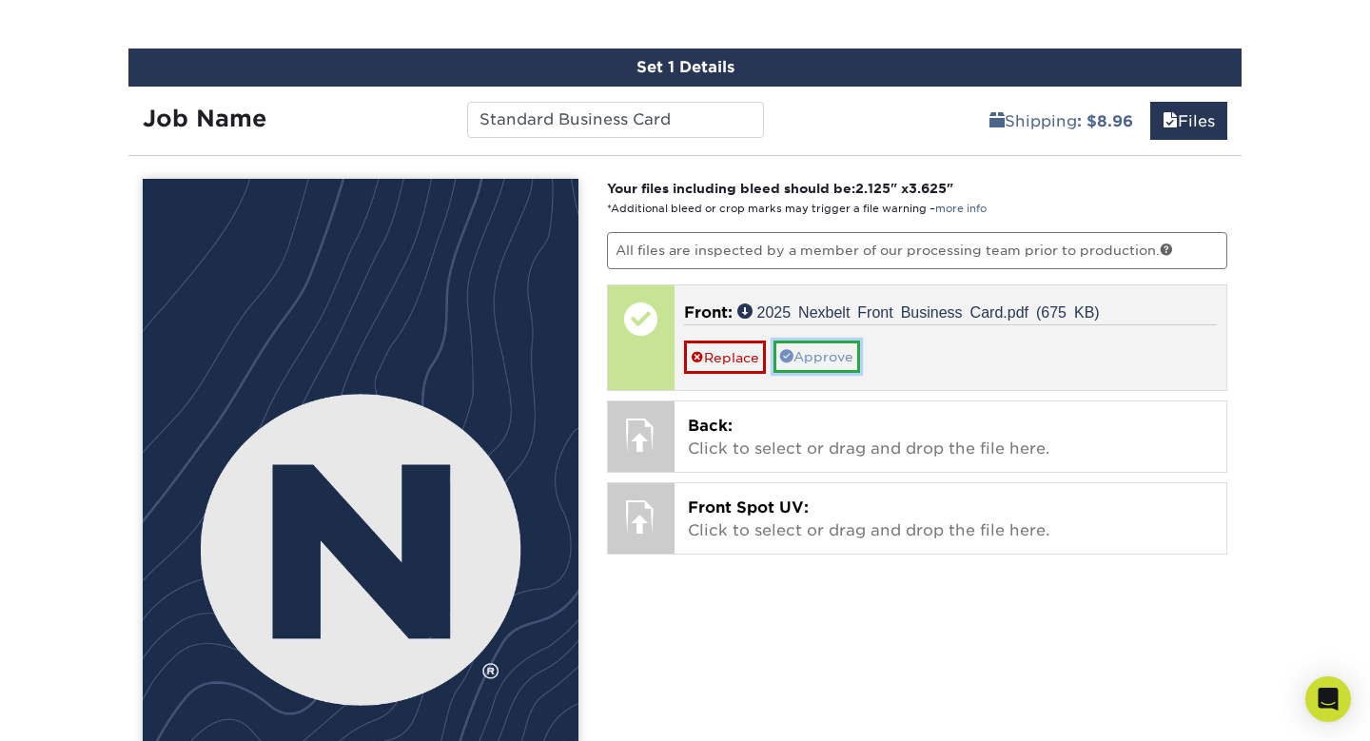
click at [823, 367] on link "Approve" at bounding box center [817, 357] width 87 height 32
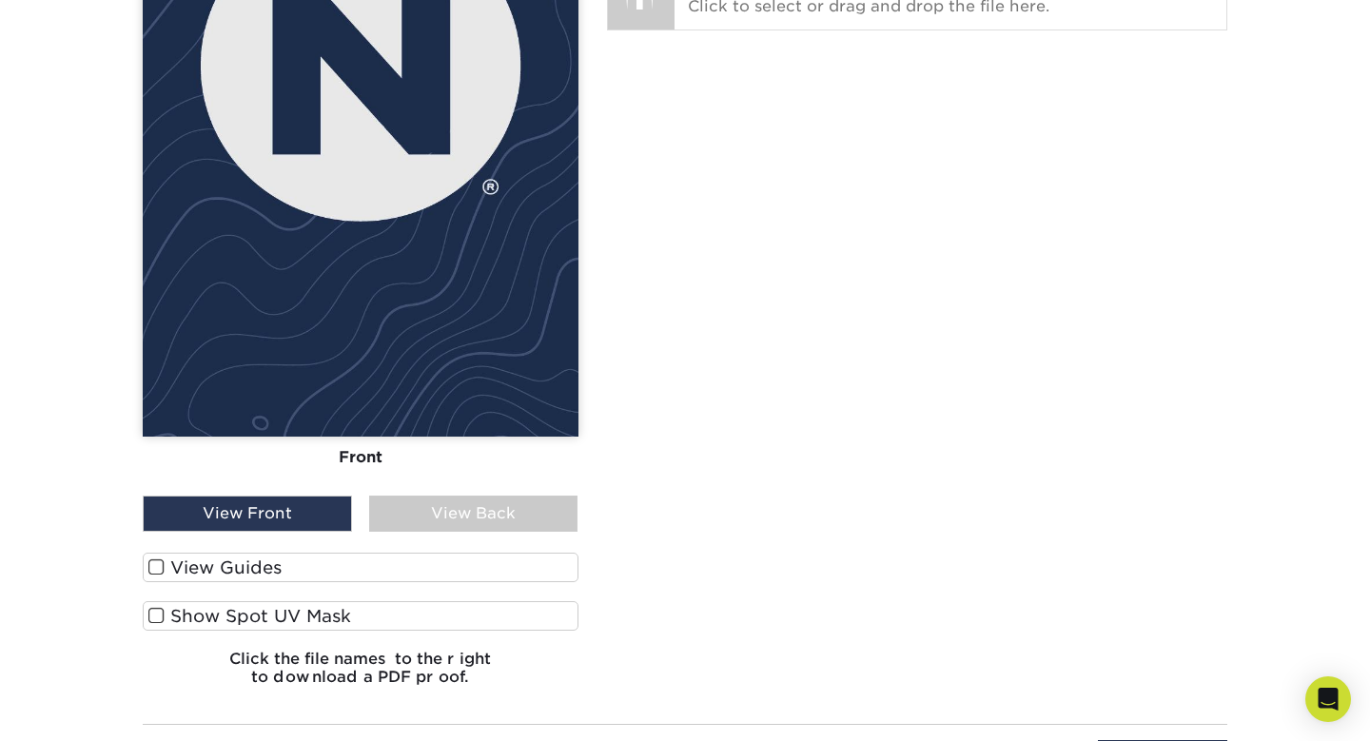
click at [209, 567] on label "View Guides" at bounding box center [361, 567] width 436 height 29
click at [0, 0] on input "View Guides" at bounding box center [0, 0] width 0 height 0
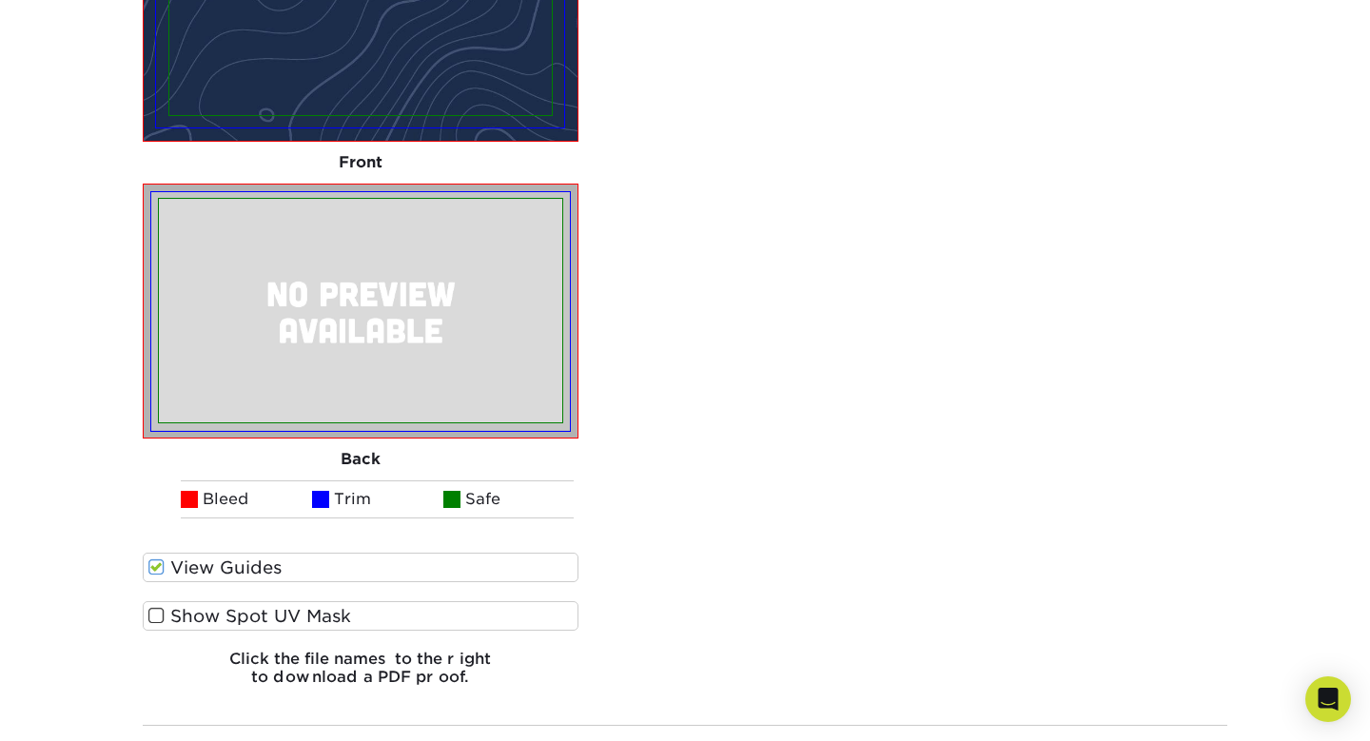
click at [204, 622] on label "Show Spot UV Mask" at bounding box center [361, 615] width 436 height 29
click at [0, 0] on input "Show Spot UV Mask" at bounding box center [0, 0] width 0 height 0
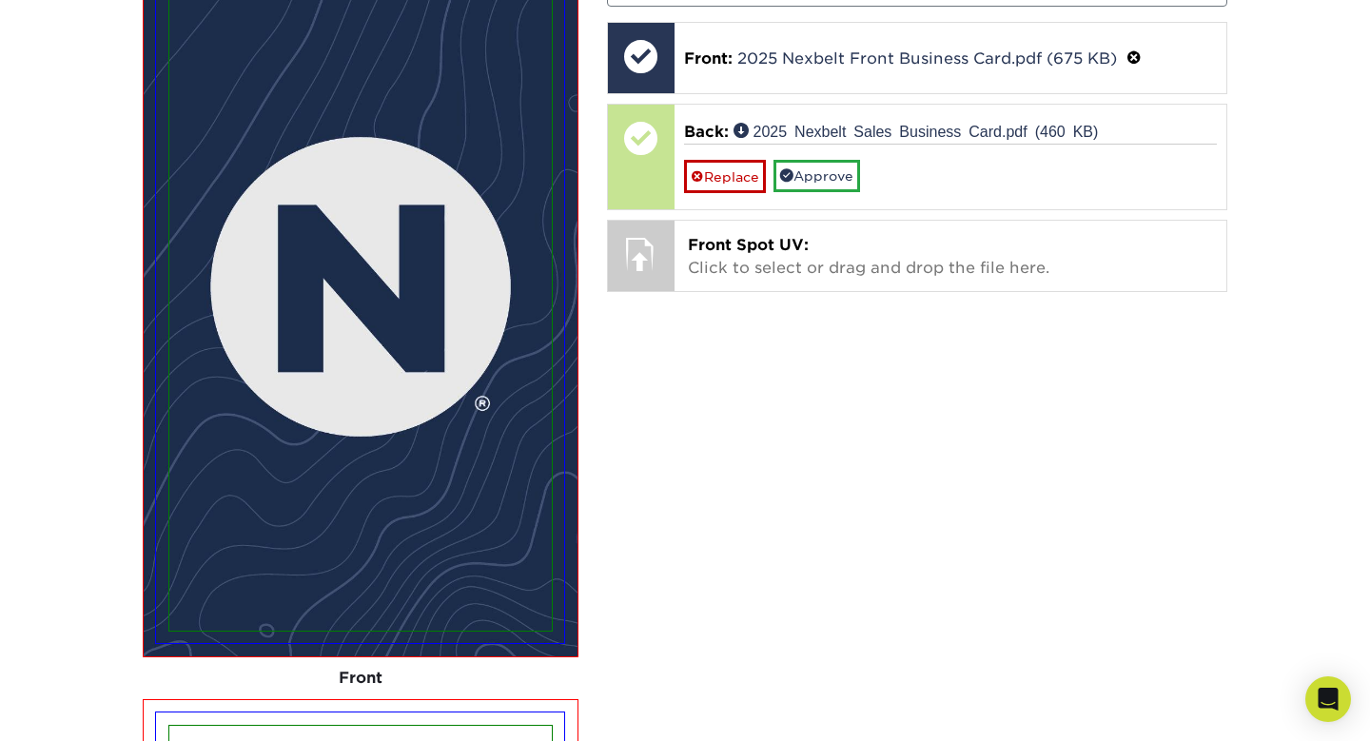
scroll to position [1349, 0]
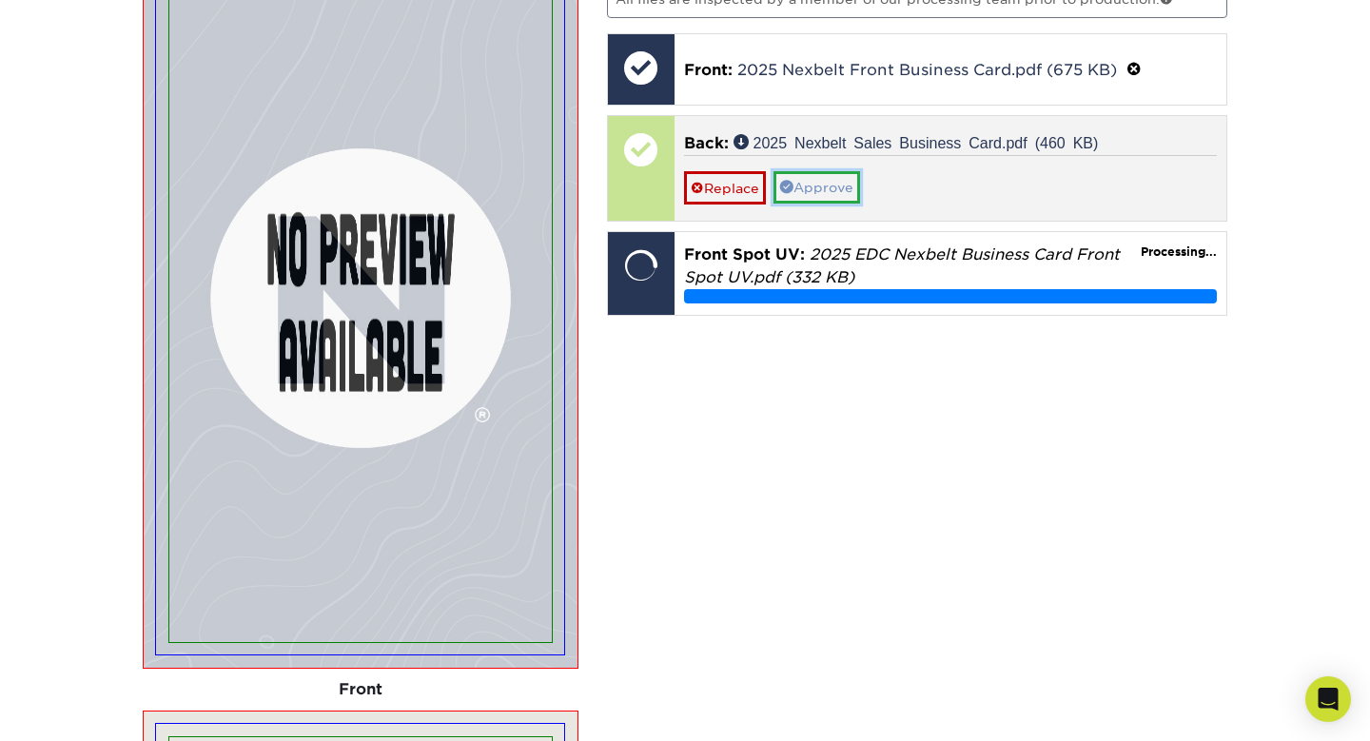
click at [815, 179] on link "Approve" at bounding box center [817, 187] width 87 height 32
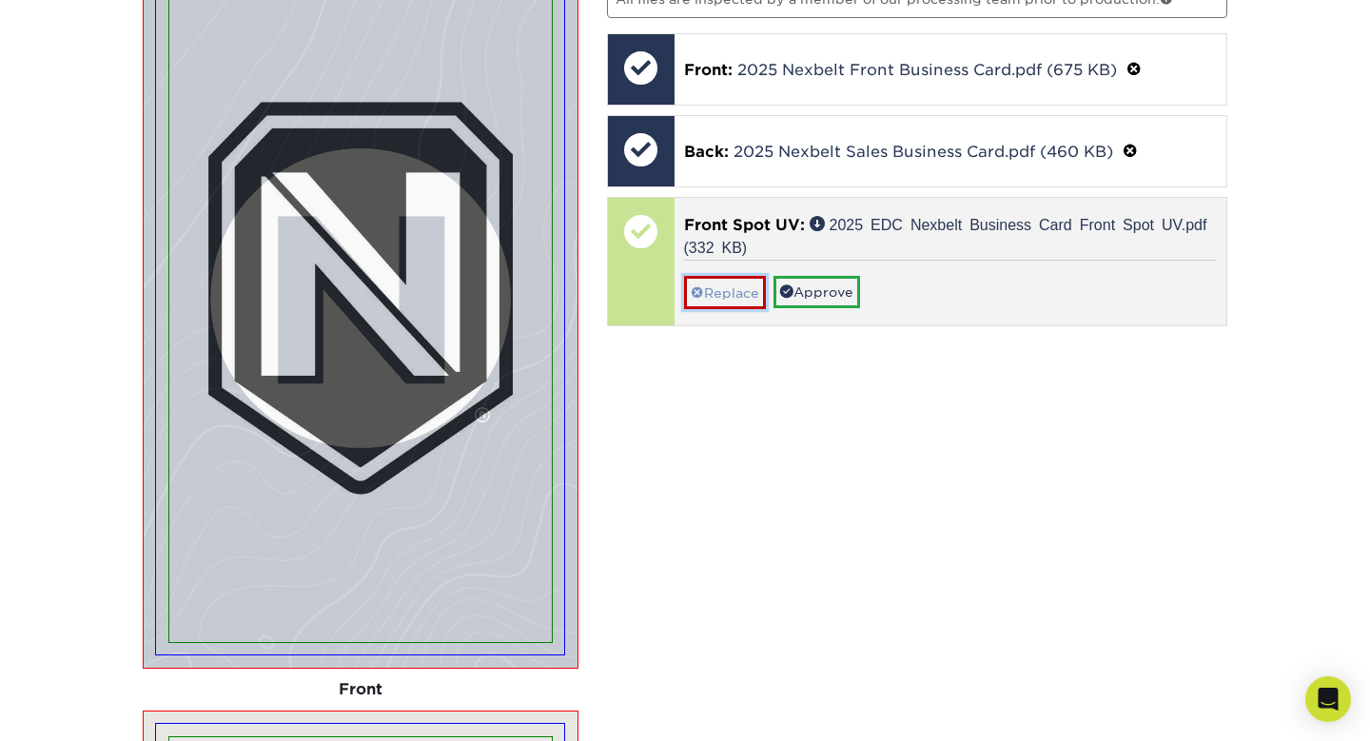
click at [719, 286] on link "Replace" at bounding box center [725, 292] width 82 height 33
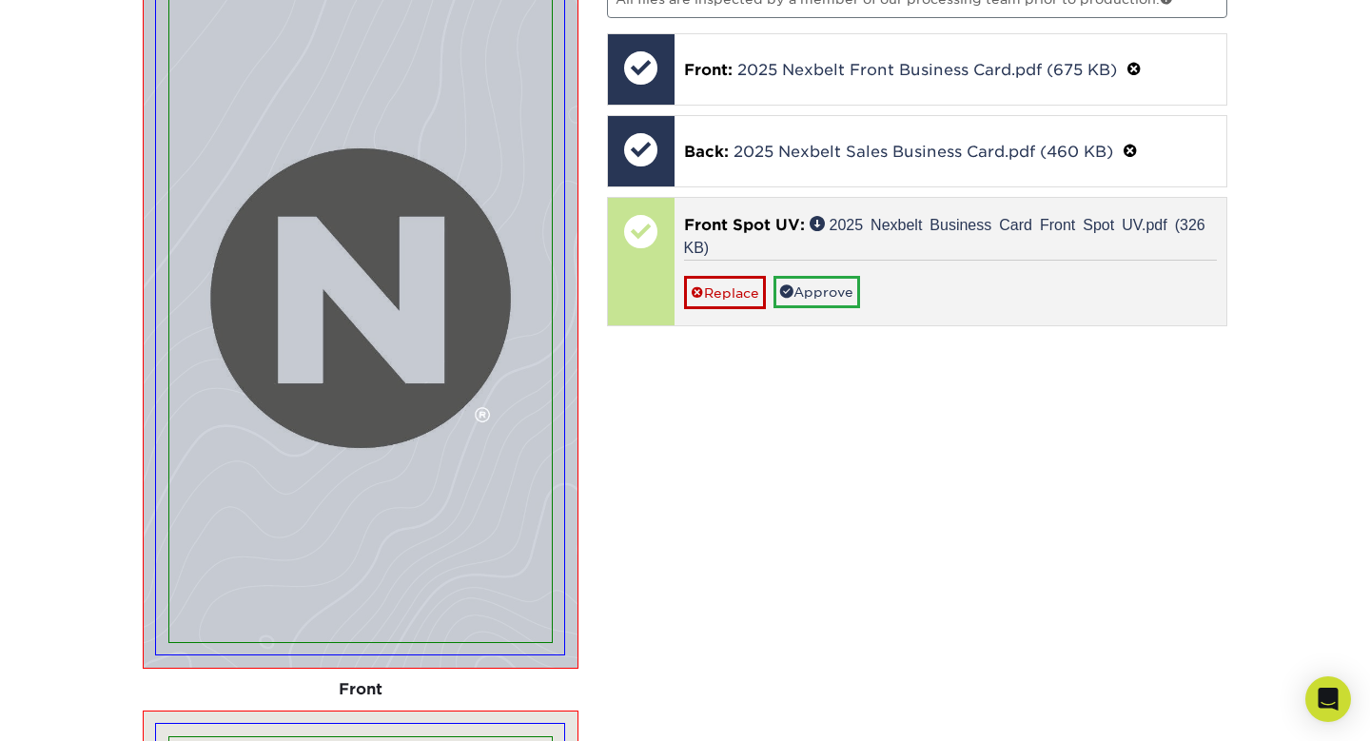
click at [820, 271] on div "Replace Approve" at bounding box center [951, 284] width 534 height 49
click at [819, 280] on link "Approve" at bounding box center [817, 292] width 87 height 32
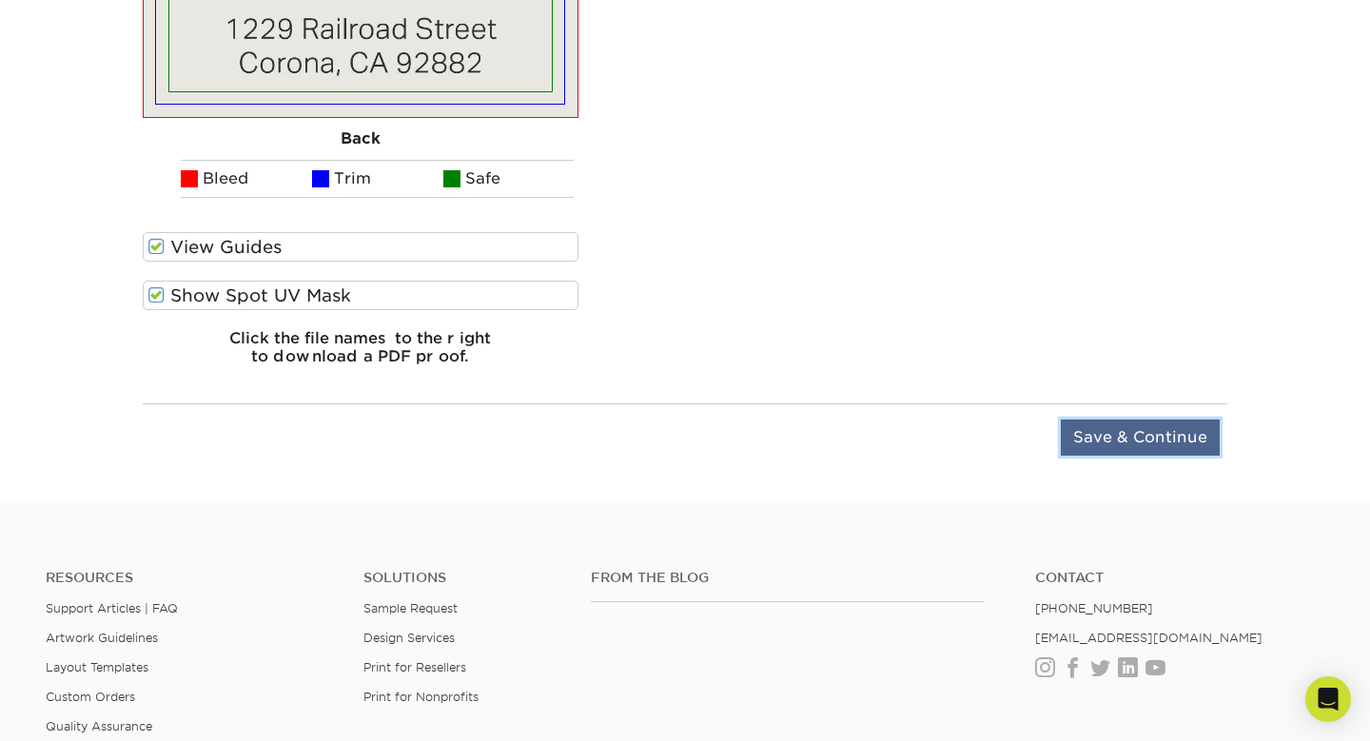
click at [1170, 433] on input "Save & Continue" at bounding box center [1140, 438] width 159 height 36
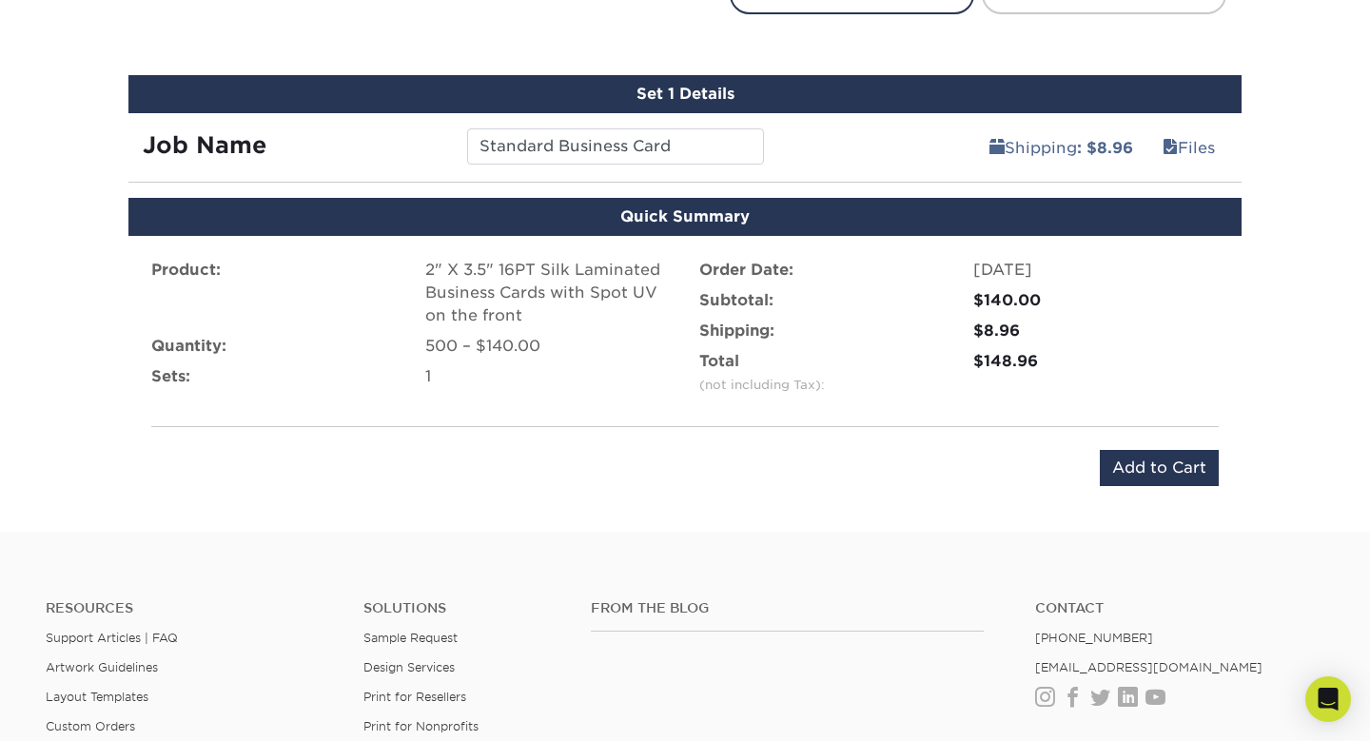
scroll to position [1020, 0]
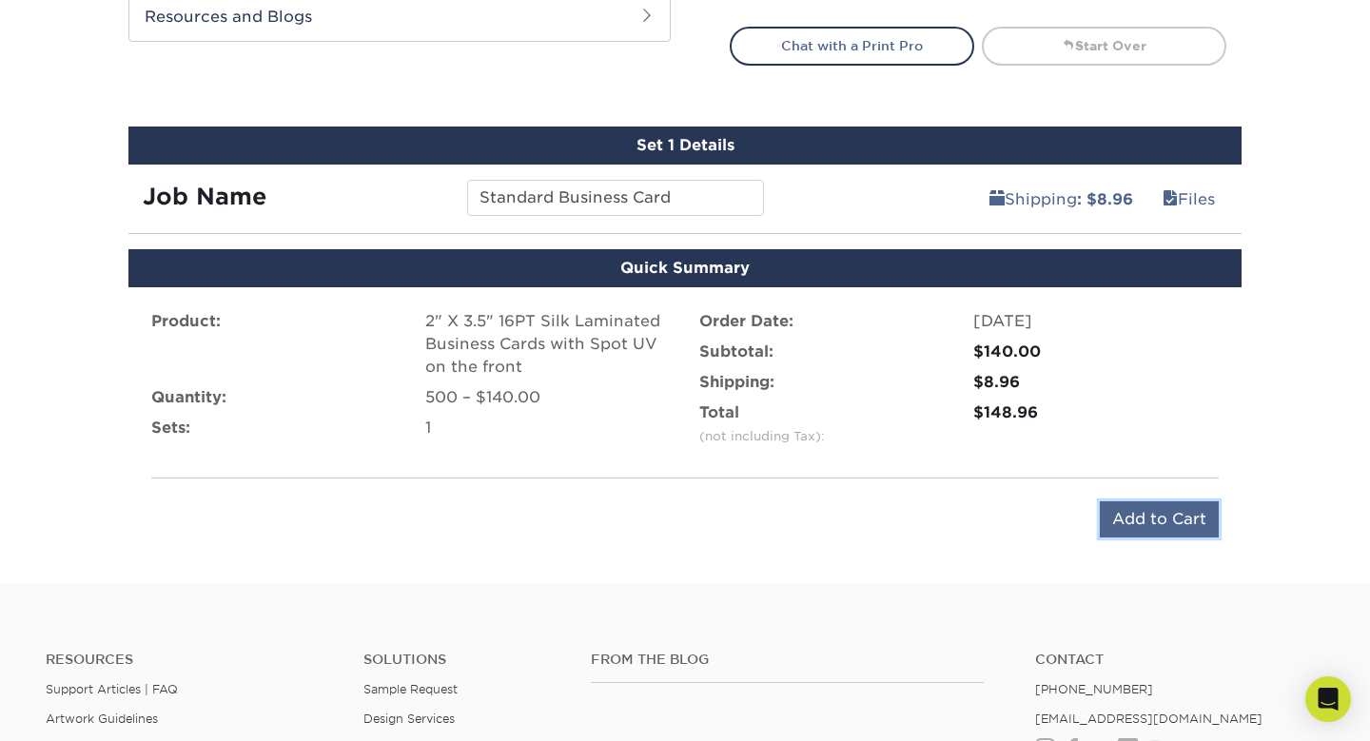
click at [1161, 529] on input "Add to Cart" at bounding box center [1159, 519] width 119 height 36
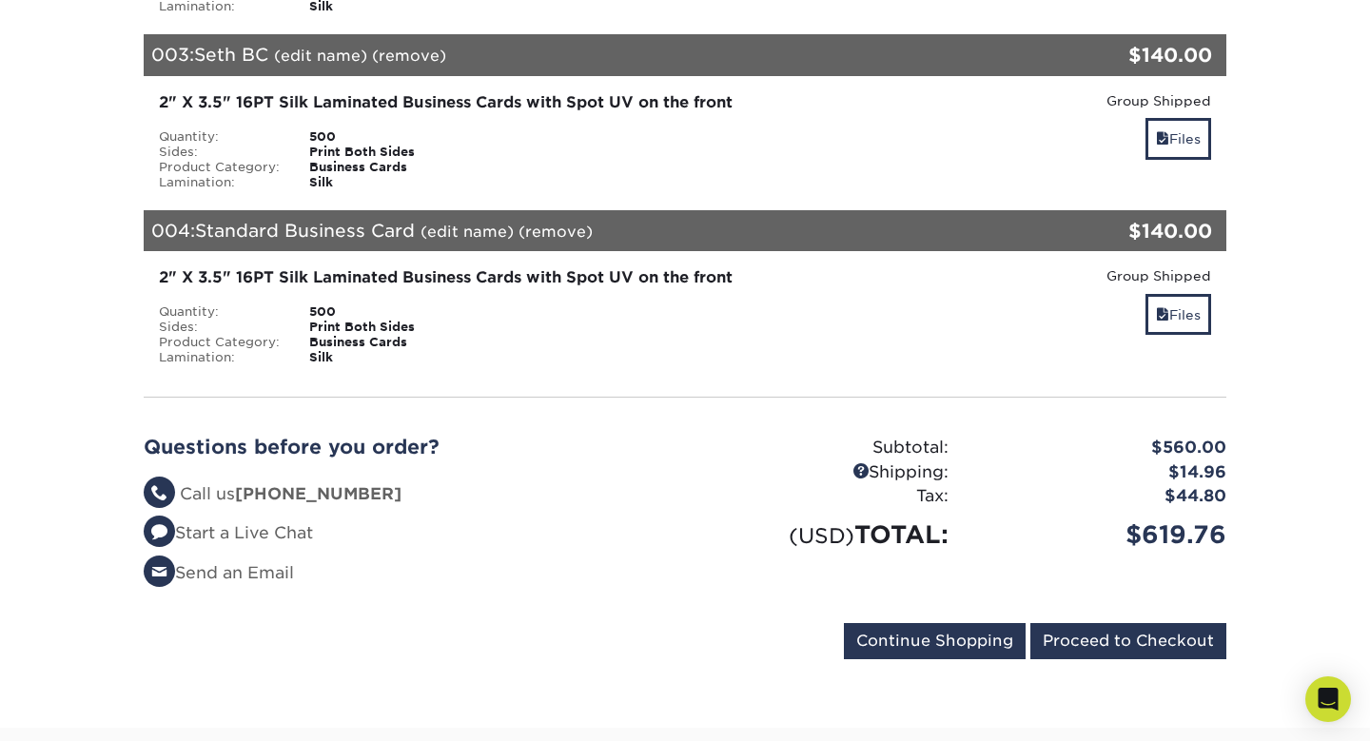
scroll to position [835, 0]
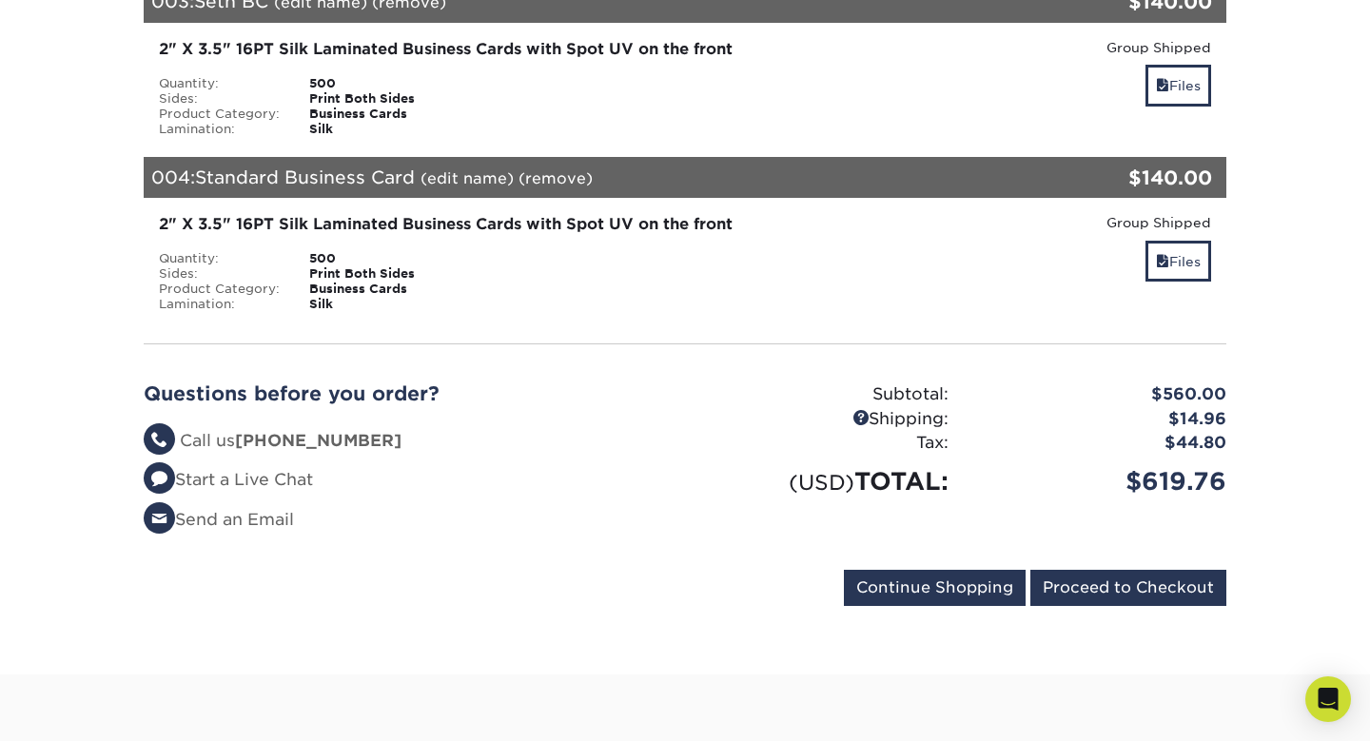
click at [624, 621] on div "Your Cart is Empty View Account Active Orders Order History Contact Us Business…" at bounding box center [684, 73] width 1113 height 1112
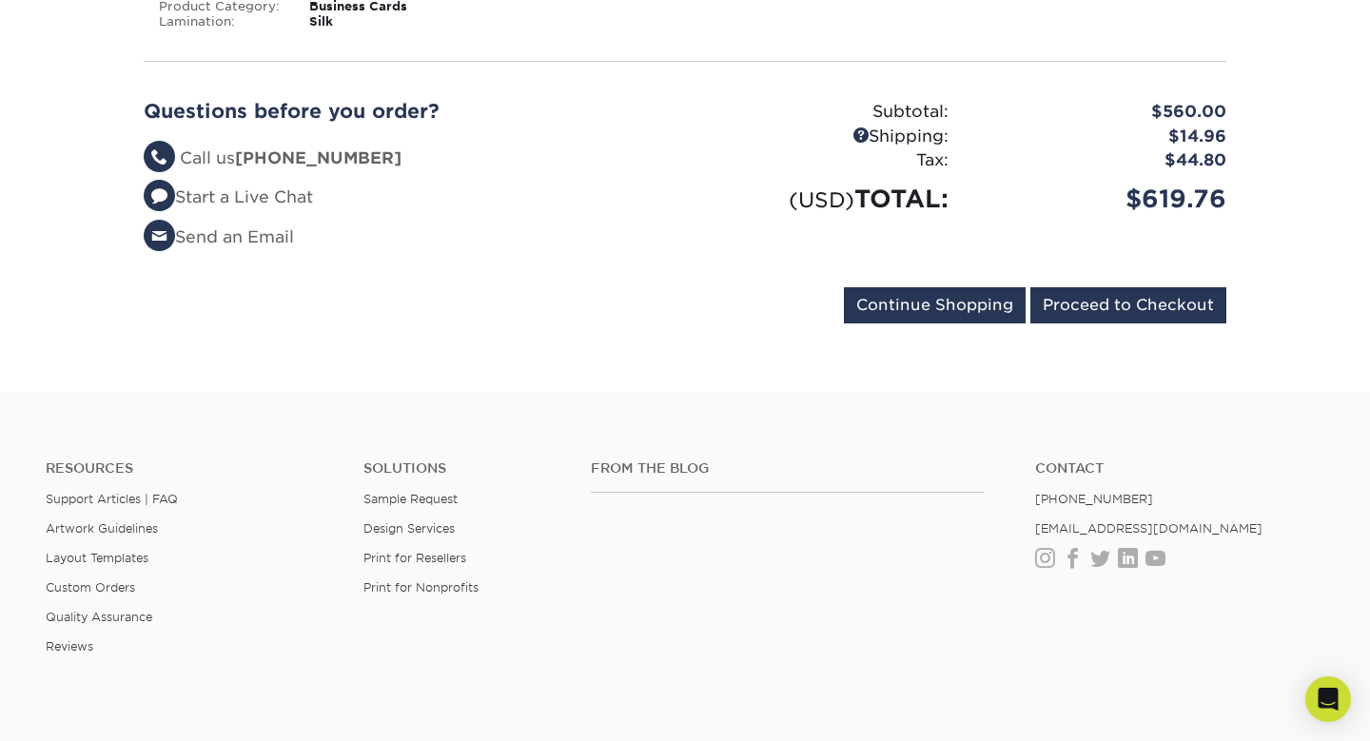
scroll to position [1039, 0]
